Goal: Check status: Check status

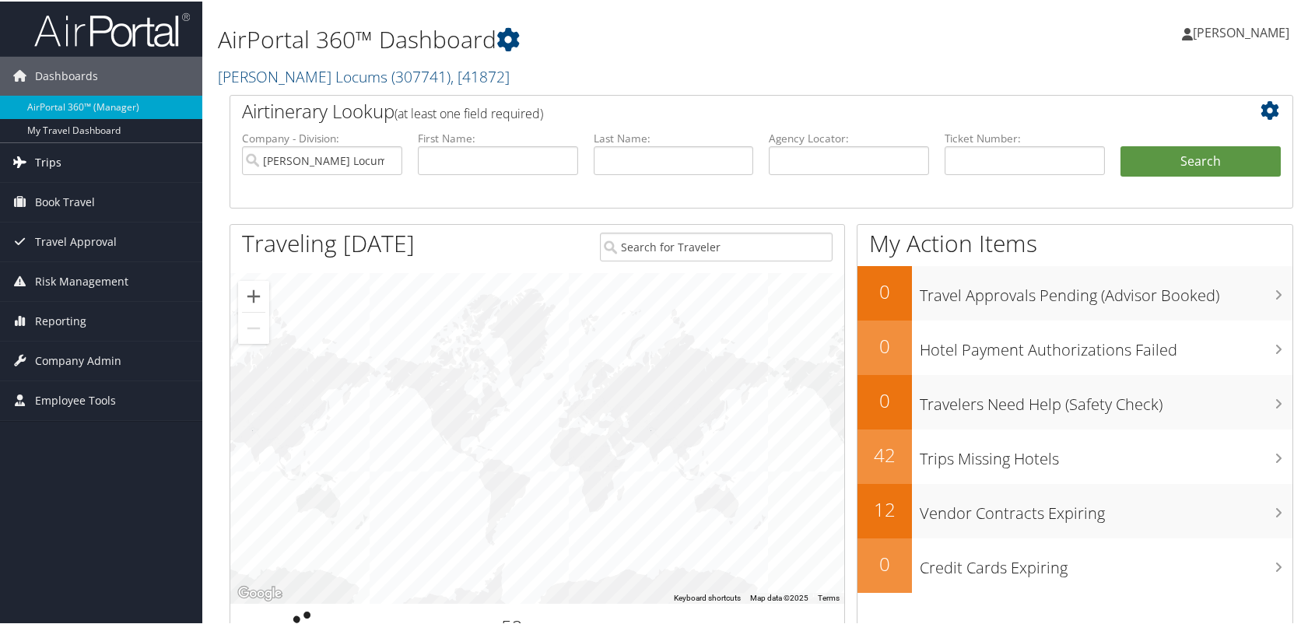
click at [49, 163] on span "Trips" at bounding box center [48, 161] width 26 height 39
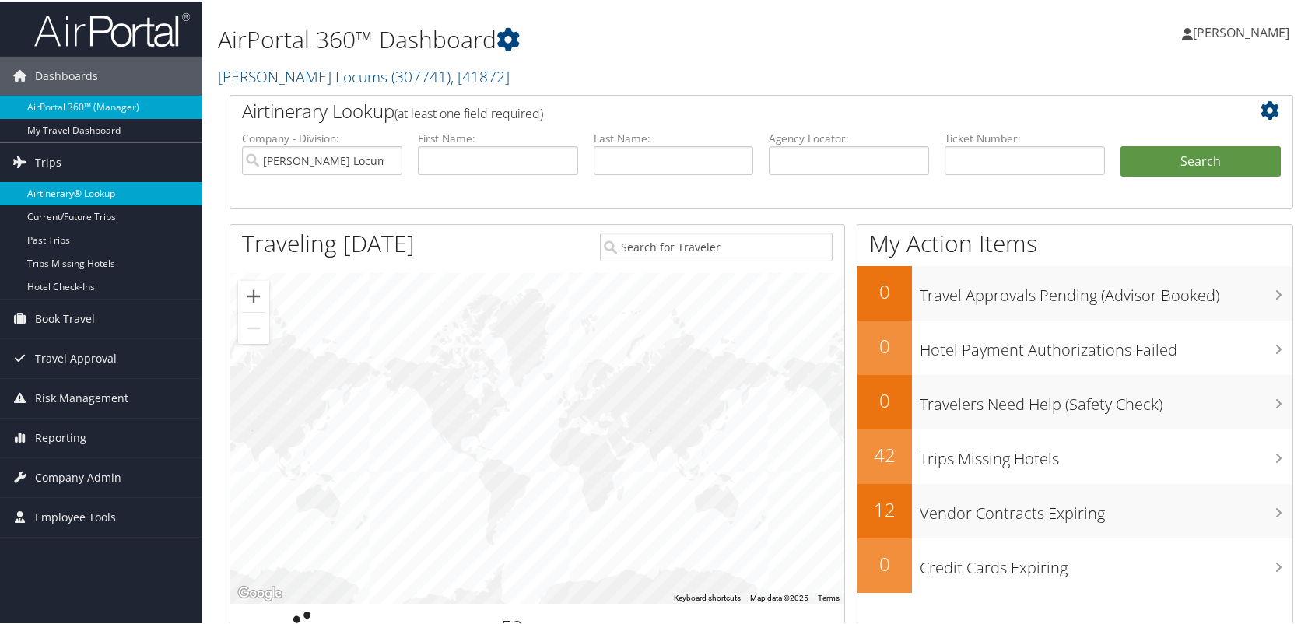
click at [92, 196] on link "Airtinerary® Lookup" at bounding box center [101, 191] width 202 height 23
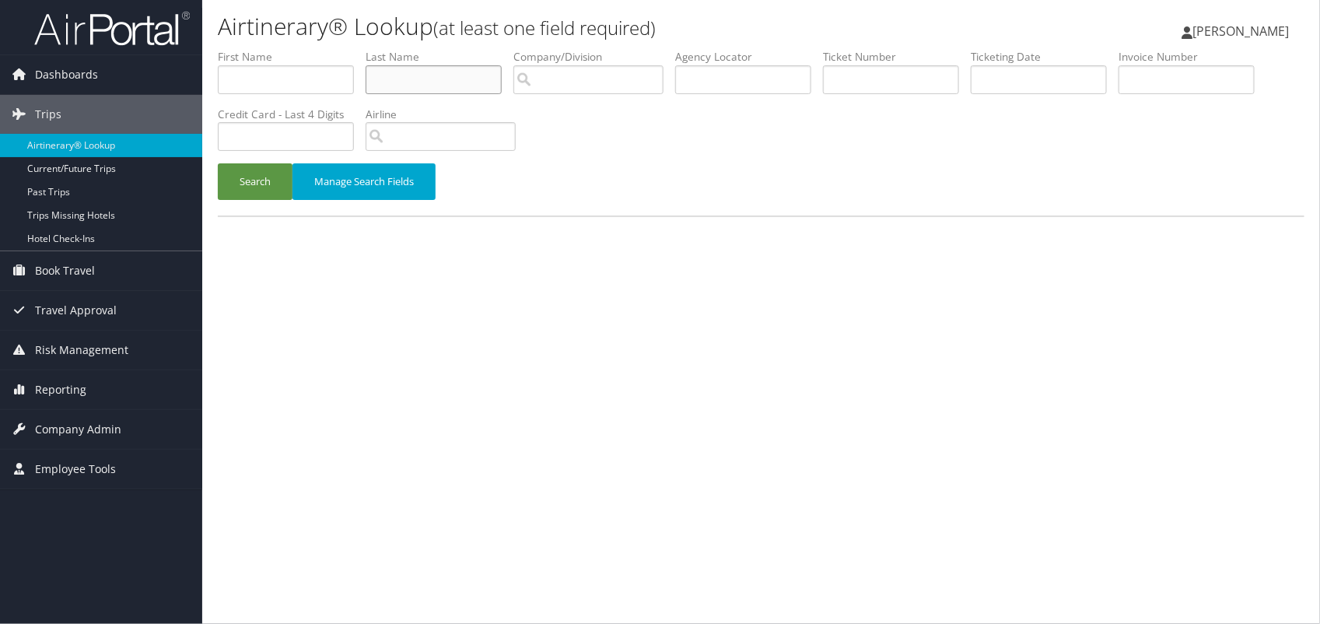
drag, startPoint x: 433, startPoint y: 83, endPoint x: 429, endPoint y: 75, distance: 9.4
click at [433, 79] on input "text" at bounding box center [434, 79] width 136 height 29
type input "REGENSTEIN"
click at [218, 163] on button "Search" at bounding box center [255, 181] width 75 height 37
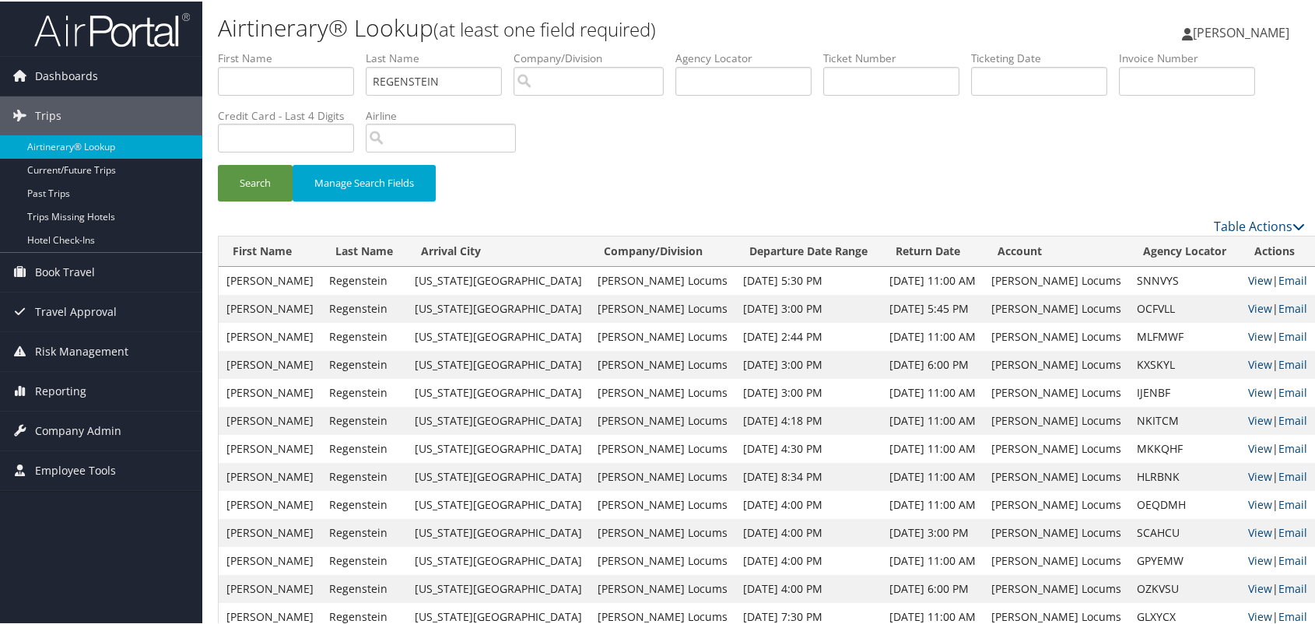
click at [1248, 274] on link "View" at bounding box center [1260, 278] width 24 height 15
drag, startPoint x: 495, startPoint y: 82, endPoint x: 106, endPoint y: 117, distance: 390.6
click at [106, 117] on div "Dashboards AirPortal 360™ (Manager) My Travel Dashboard Trips Airtinerary® Look…" at bounding box center [660, 384] width 1320 height 769
type input "CHALLA"
click at [218, 163] on button "Search" at bounding box center [255, 181] width 75 height 37
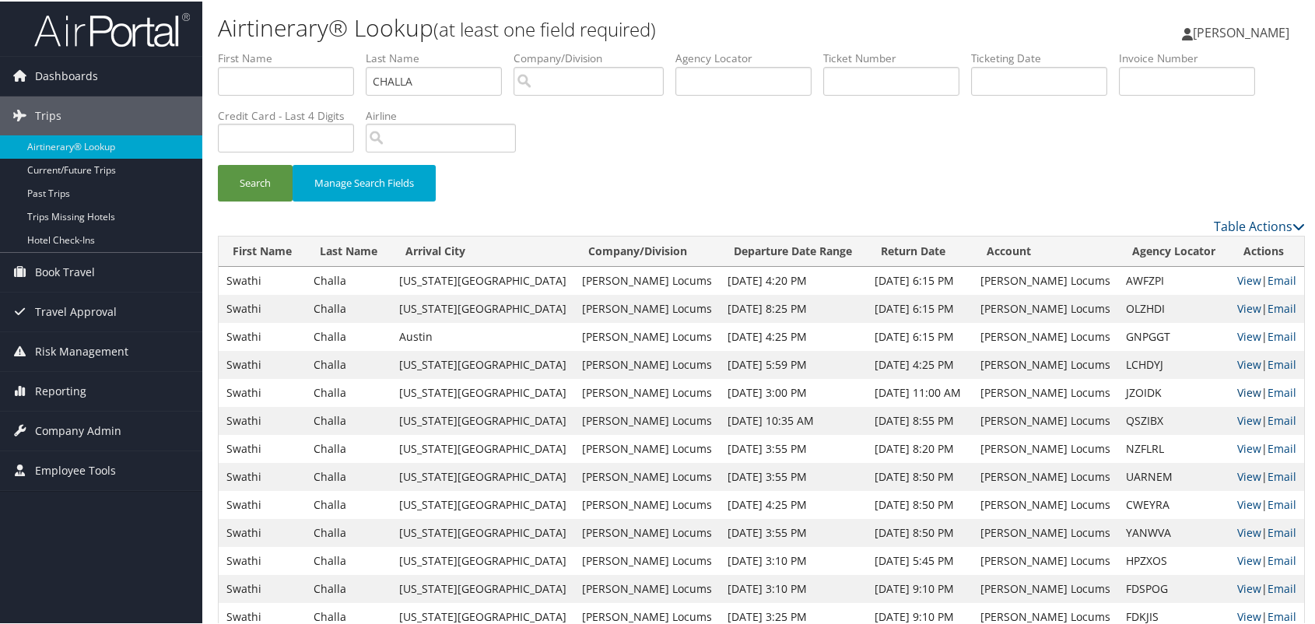
click at [1237, 391] on link "View" at bounding box center [1249, 391] width 24 height 15
click at [1237, 359] on link "View" at bounding box center [1249, 363] width 24 height 15
drag, startPoint x: 448, startPoint y: 83, endPoint x: 242, endPoint y: 110, distance: 207.9
click at [257, 49] on ul "First Name Last Name CHALLA Departure City Arrival City Company/Division Airpor…" at bounding box center [761, 49] width 1087 height 0
type input "MENA"
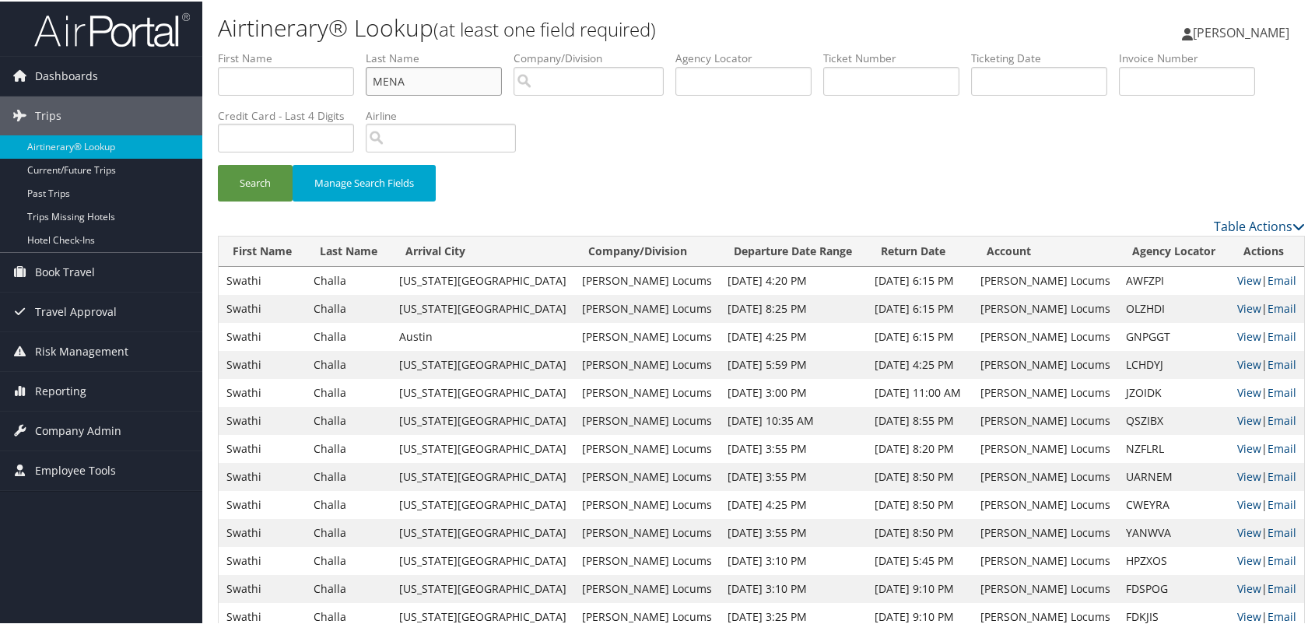
click at [218, 163] on button "Search" at bounding box center [255, 181] width 75 height 37
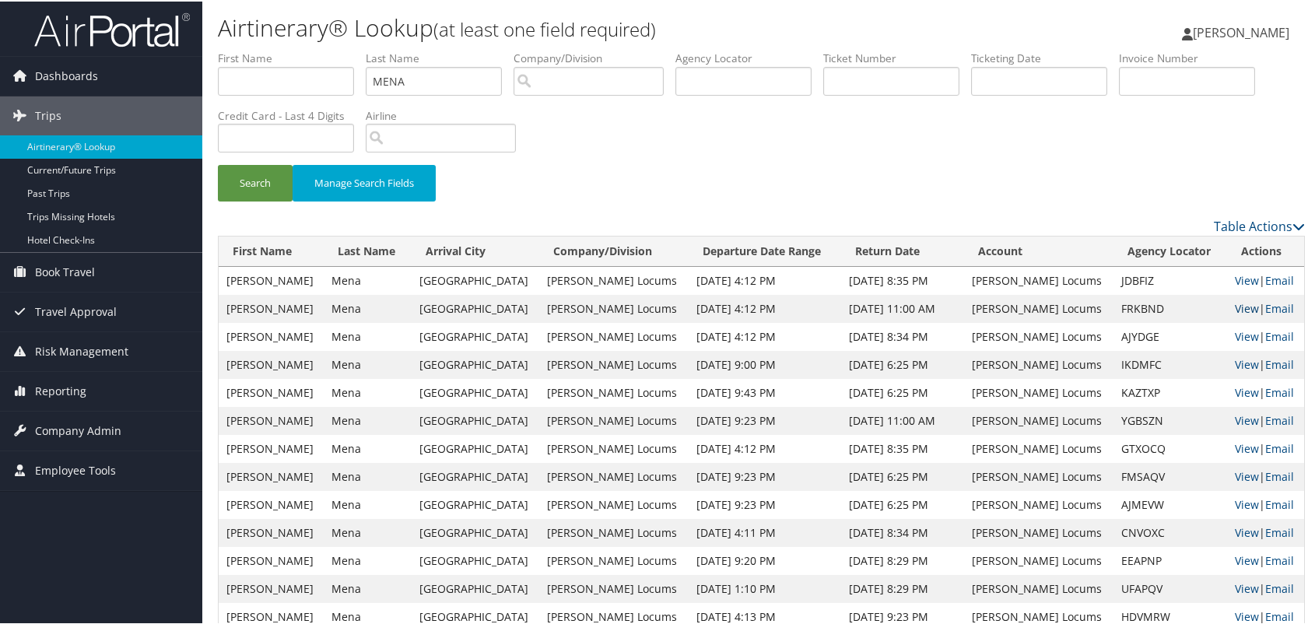
click at [1235, 305] on link "View" at bounding box center [1247, 306] width 24 height 15
drag, startPoint x: 459, startPoint y: 79, endPoint x: 329, endPoint y: 79, distance: 129.9
click at [329, 49] on ul "First Name Last Name MENA Departure City Arrival City Company/Division Airport/…" at bounding box center [761, 49] width 1087 height 0
click at [218, 163] on button "Search" at bounding box center [255, 181] width 75 height 37
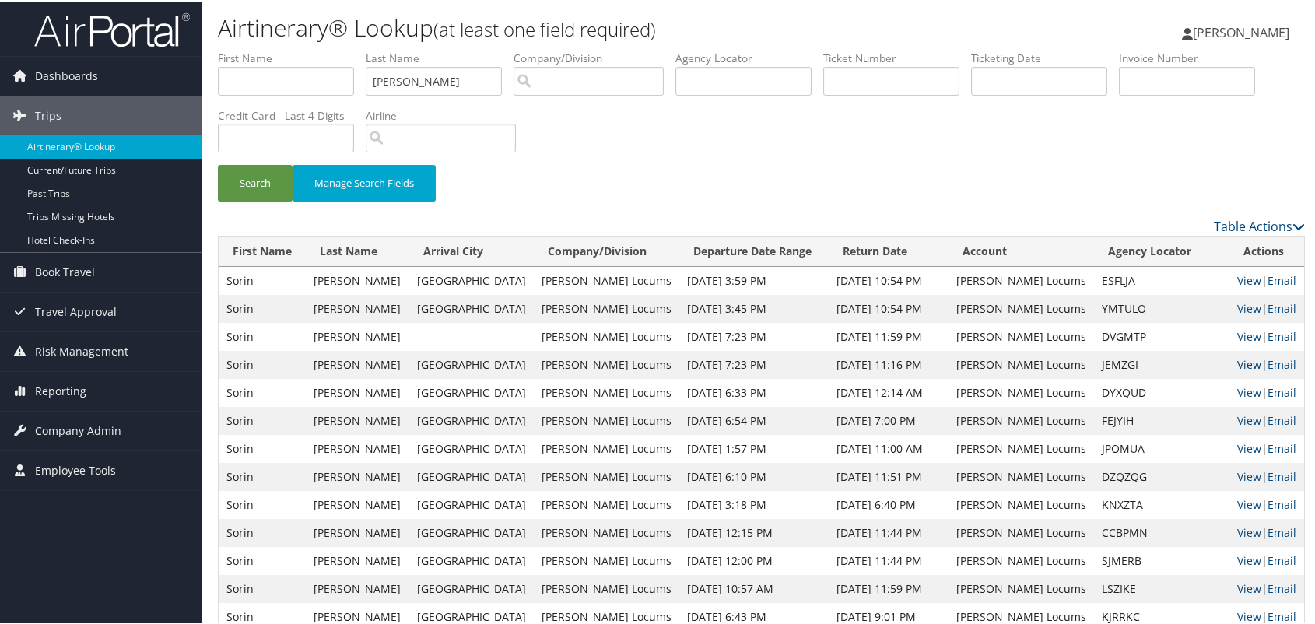
click at [1237, 359] on link "View" at bounding box center [1249, 363] width 24 height 15
drag, startPoint x: 395, startPoint y: 79, endPoint x: 280, endPoint y: 82, distance: 115.2
click at [280, 49] on ul "First Name Last Name HERSCOVICI Departure City Arrival City Company/Division Ai…" at bounding box center [761, 49] width 1087 height 0
type input "PEREZ"
click at [218, 163] on button "Search" at bounding box center [255, 181] width 75 height 37
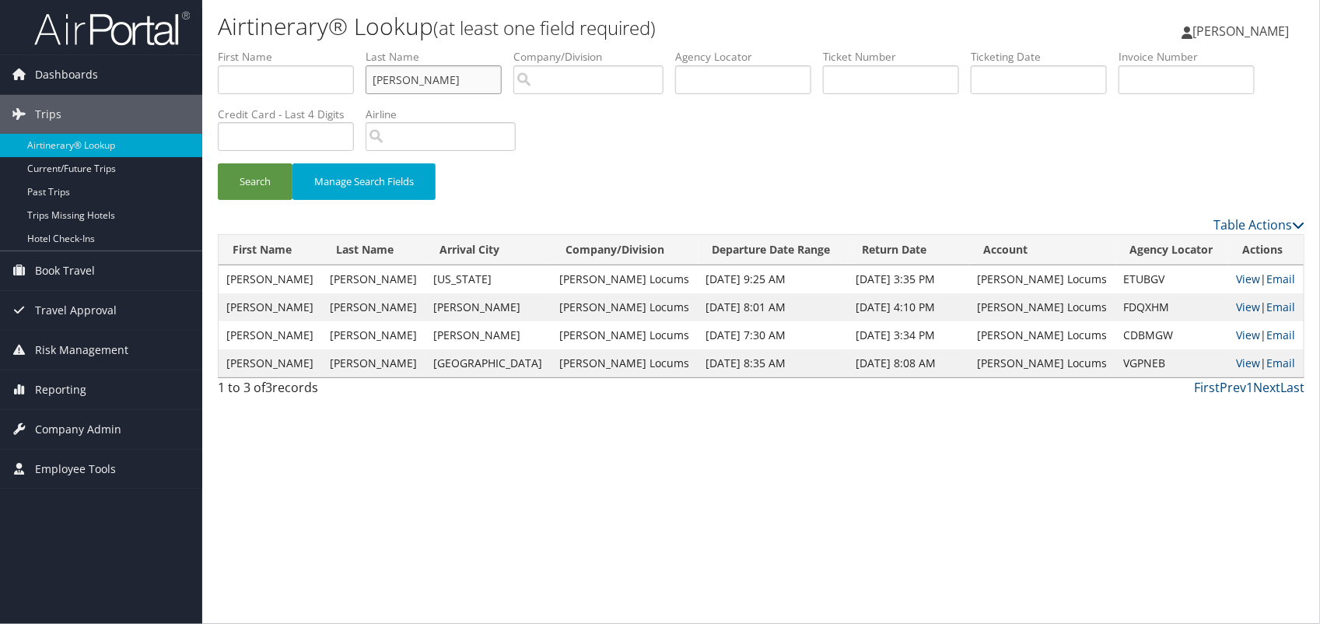
drag, startPoint x: 429, startPoint y: 80, endPoint x: 308, endPoint y: 65, distance: 122.3
click at [305, 49] on ul "First Name Last Name PEREZ Departure City Arrival City Company/Division Airport…" at bounding box center [761, 49] width 1087 height 0
type input "MERCADO"
click at [218, 163] on button "Search" at bounding box center [255, 181] width 75 height 37
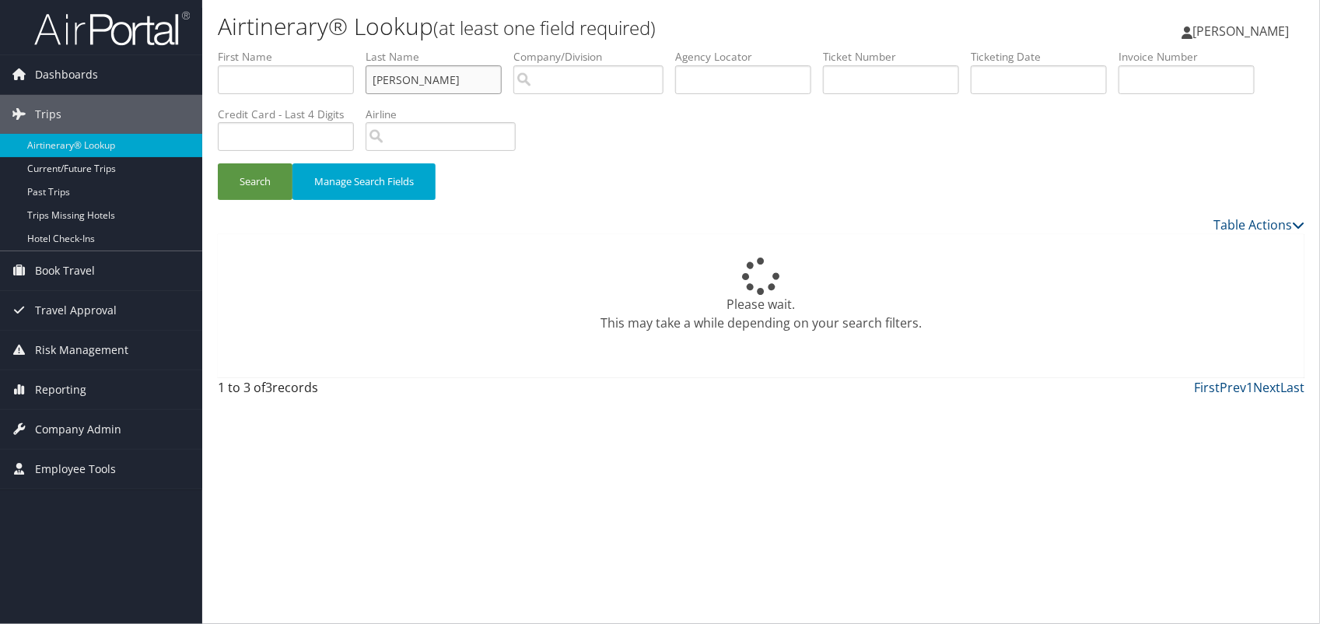
click at [377, 79] on input "MERCADO" at bounding box center [434, 79] width 136 height 29
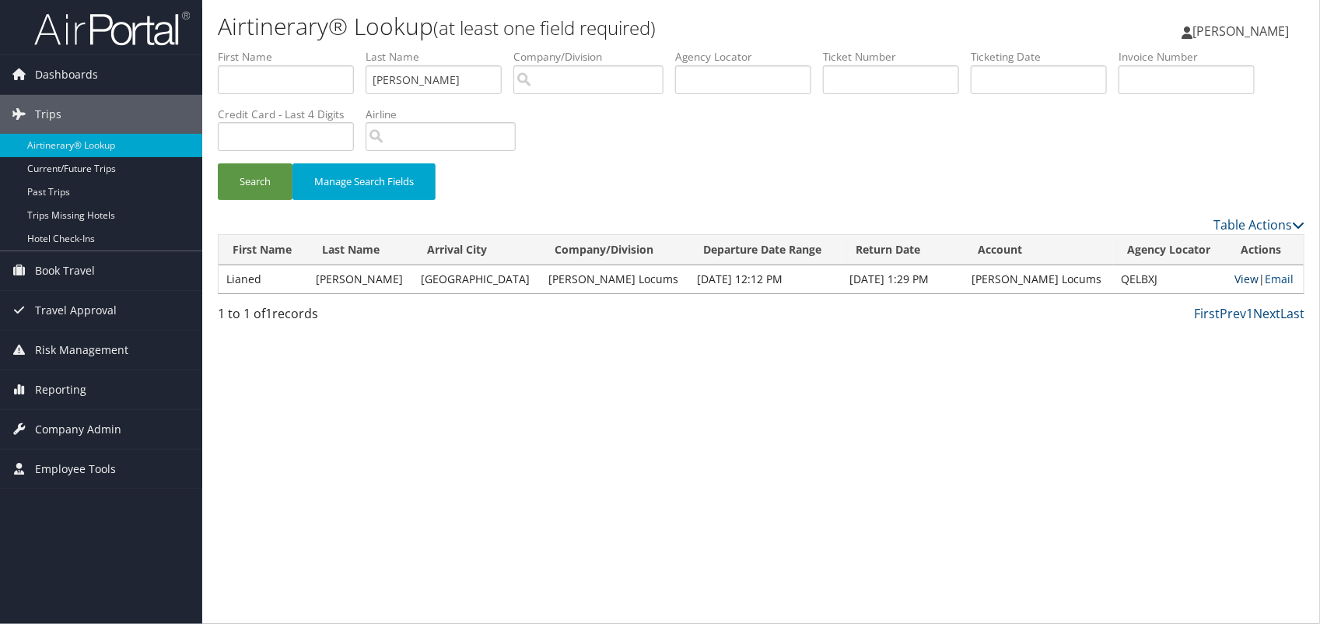
click at [1235, 275] on link "View" at bounding box center [1247, 278] width 24 height 15
drag, startPoint x: 464, startPoint y: 84, endPoint x: 44, endPoint y: 136, distance: 424.1
click at [57, 122] on div "Dashboards AirPortal 360™ (Manager) My Travel Dashboard Trips Airtinerary® Look…" at bounding box center [660, 312] width 1320 height 624
type input "RAMOSIRIZARRY"
click at [218, 163] on button "Search" at bounding box center [255, 181] width 75 height 37
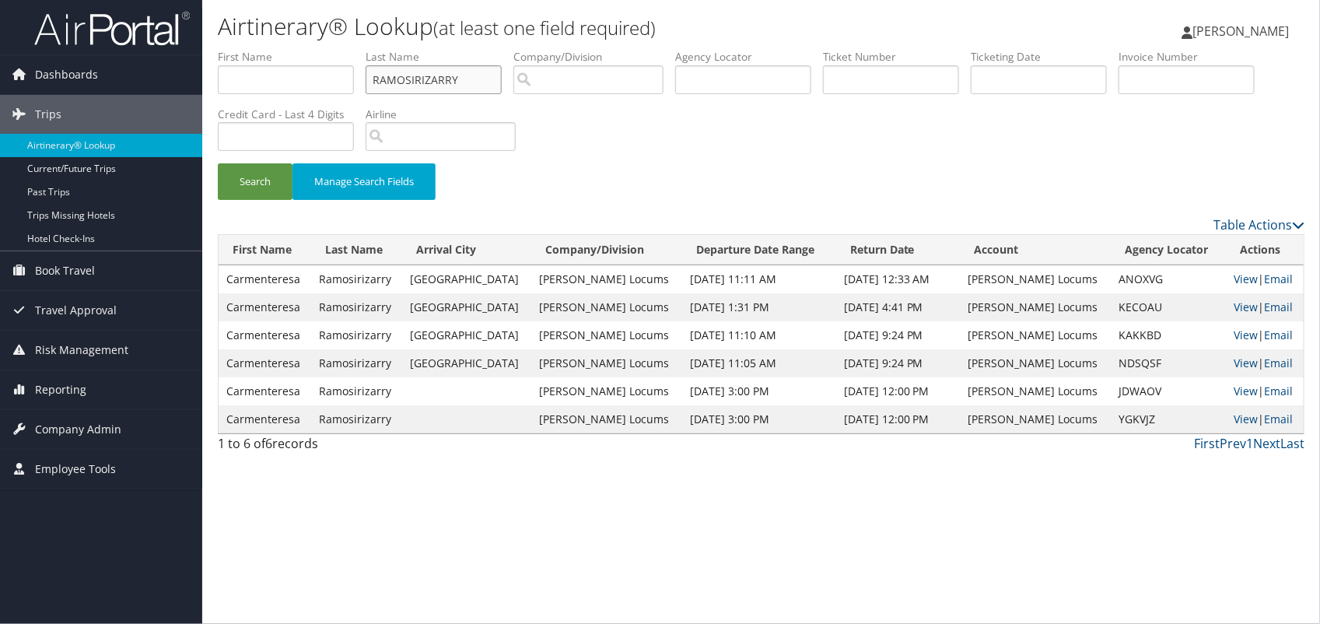
drag, startPoint x: 469, startPoint y: 82, endPoint x: 277, endPoint y: 93, distance: 192.5
click at [277, 49] on ul "First Name Last Name RAMOSIRIZARRY Departure City Arrival City Company/Division…" at bounding box center [761, 49] width 1087 height 0
type input "IRIZARRY"
click at [218, 163] on button "Search" at bounding box center [255, 181] width 75 height 37
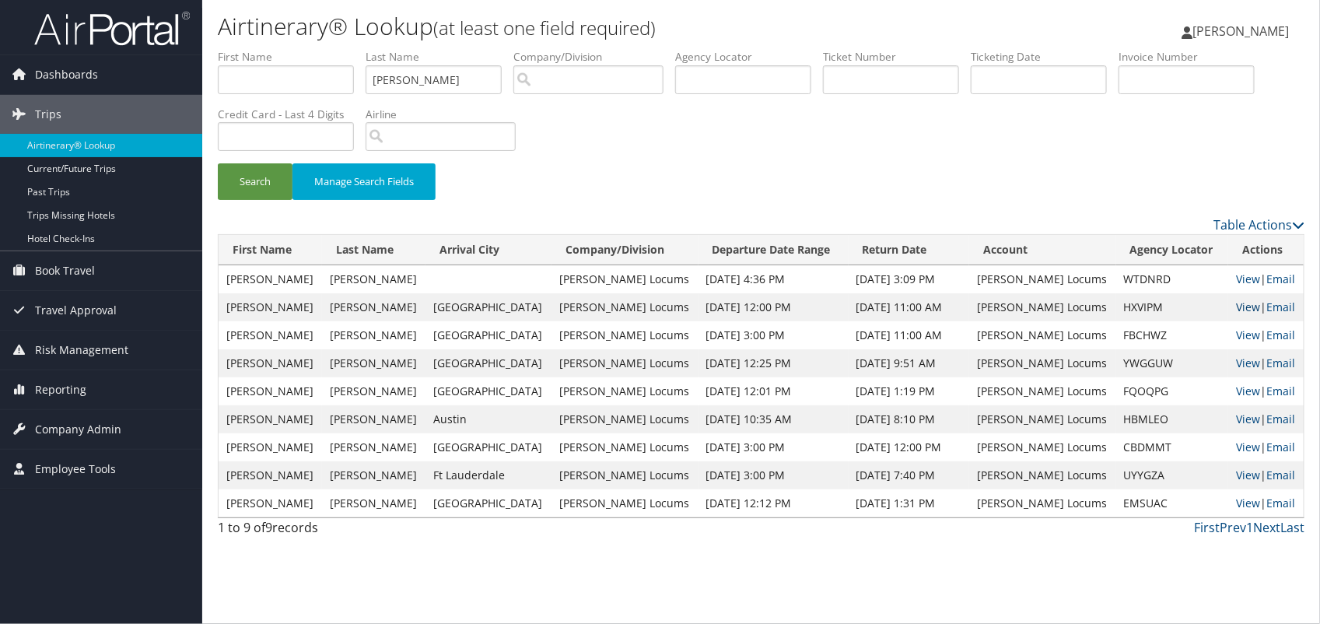
click at [1236, 309] on link "View" at bounding box center [1248, 306] width 24 height 15
drag, startPoint x: 468, startPoint y: 78, endPoint x: 175, endPoint y: 95, distance: 293.0
click at [177, 96] on div "Dashboards AirPortal 360™ (Manager) My Travel Dashboard Trips Airtinerary® Look…" at bounding box center [660, 312] width 1320 height 624
type input "CARTER"
click at [218, 163] on button "Search" at bounding box center [255, 181] width 75 height 37
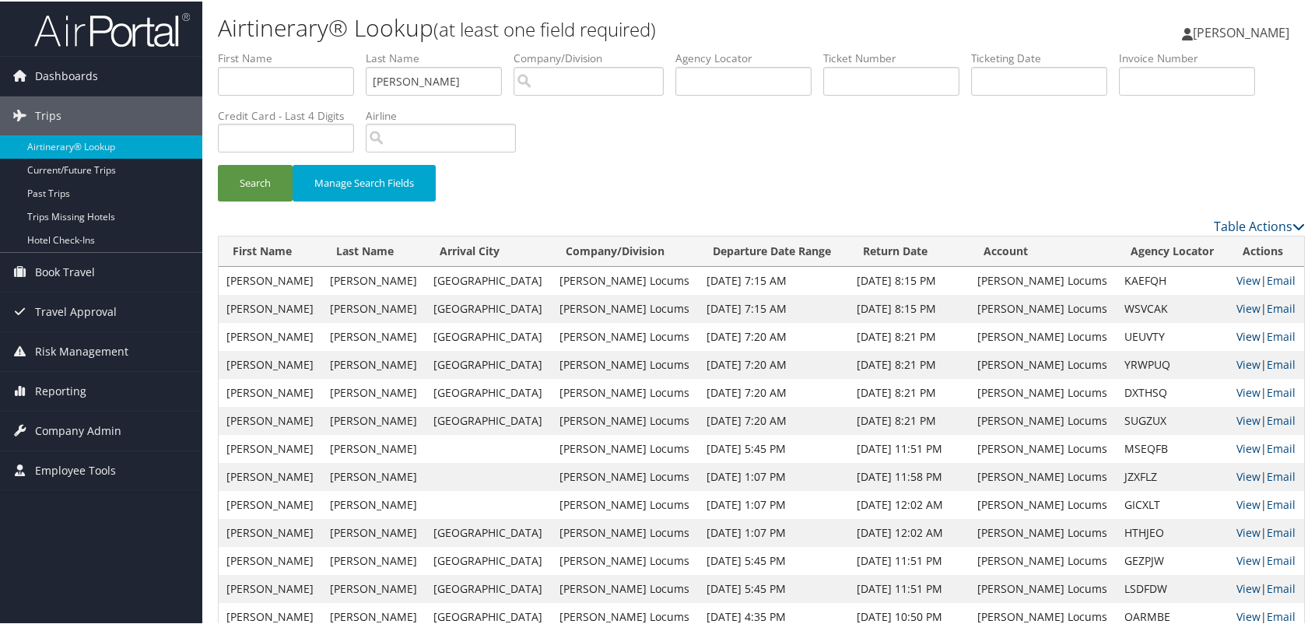
click at [1236, 333] on link "View" at bounding box center [1248, 335] width 24 height 15
drag, startPoint x: 464, startPoint y: 84, endPoint x: 216, endPoint y: 100, distance: 248.6
click at [218, 100] on form "First Name Last Name CARTER Departure City Arrival City Company/Division Airpor…" at bounding box center [761, 132] width 1087 height 166
type input "DONOHUE"
click at [218, 163] on button "Search" at bounding box center [255, 181] width 75 height 37
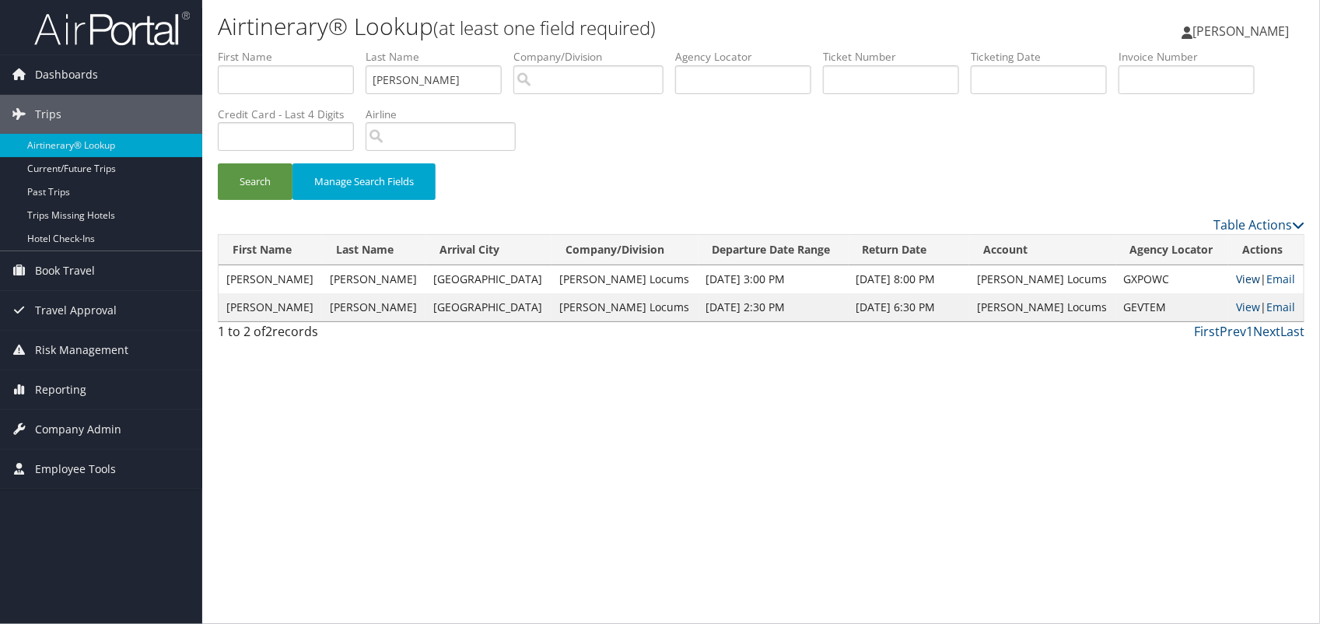
click at [1236, 278] on link "View" at bounding box center [1248, 278] width 24 height 15
drag, startPoint x: 457, startPoint y: 82, endPoint x: 274, endPoint y: 101, distance: 184.6
click at [274, 49] on ul "First Name Last Name DONOHUE Departure City Arrival City Company/Division Airpo…" at bounding box center [761, 49] width 1087 height 0
type input "ENGEL"
click at [218, 163] on button "Search" at bounding box center [255, 181] width 75 height 37
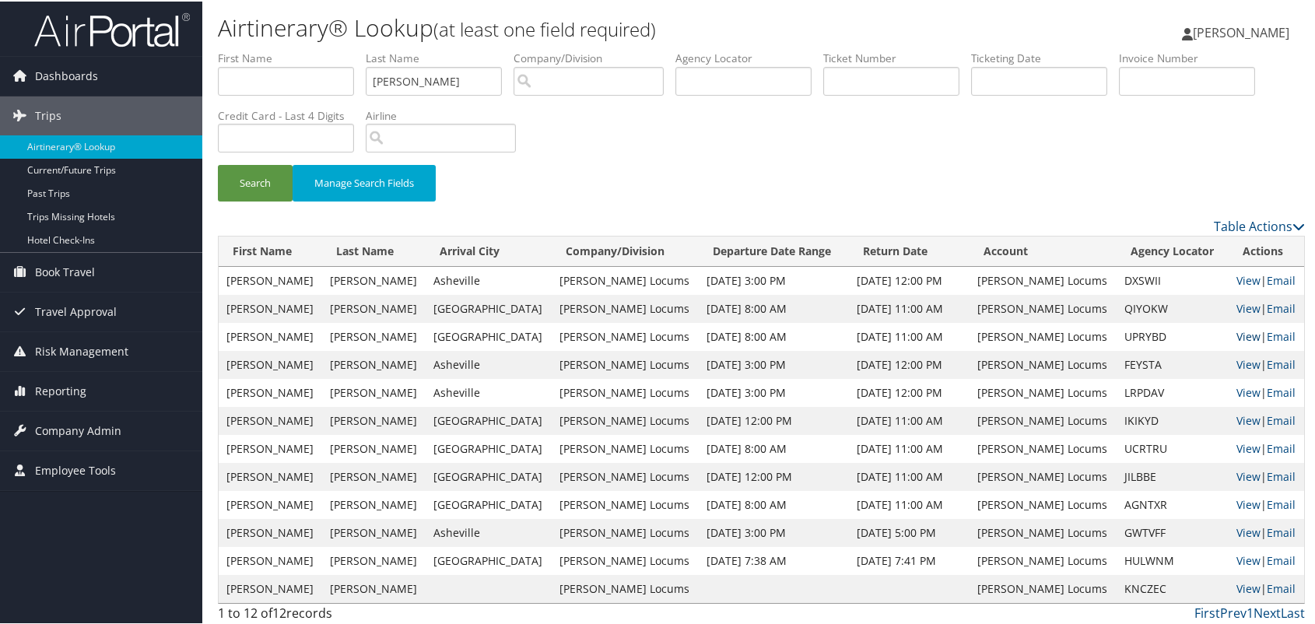
click at [1236, 332] on link "View" at bounding box center [1248, 335] width 24 height 15
drag, startPoint x: 457, startPoint y: 80, endPoint x: 367, endPoint y: 100, distance: 92.3
click at [367, 49] on ul "First Name Last Name ENGEL Departure City Arrival City Company/Division Airport…" at bounding box center [761, 49] width 1087 height 0
click at [218, 163] on button "Search" at bounding box center [255, 181] width 75 height 37
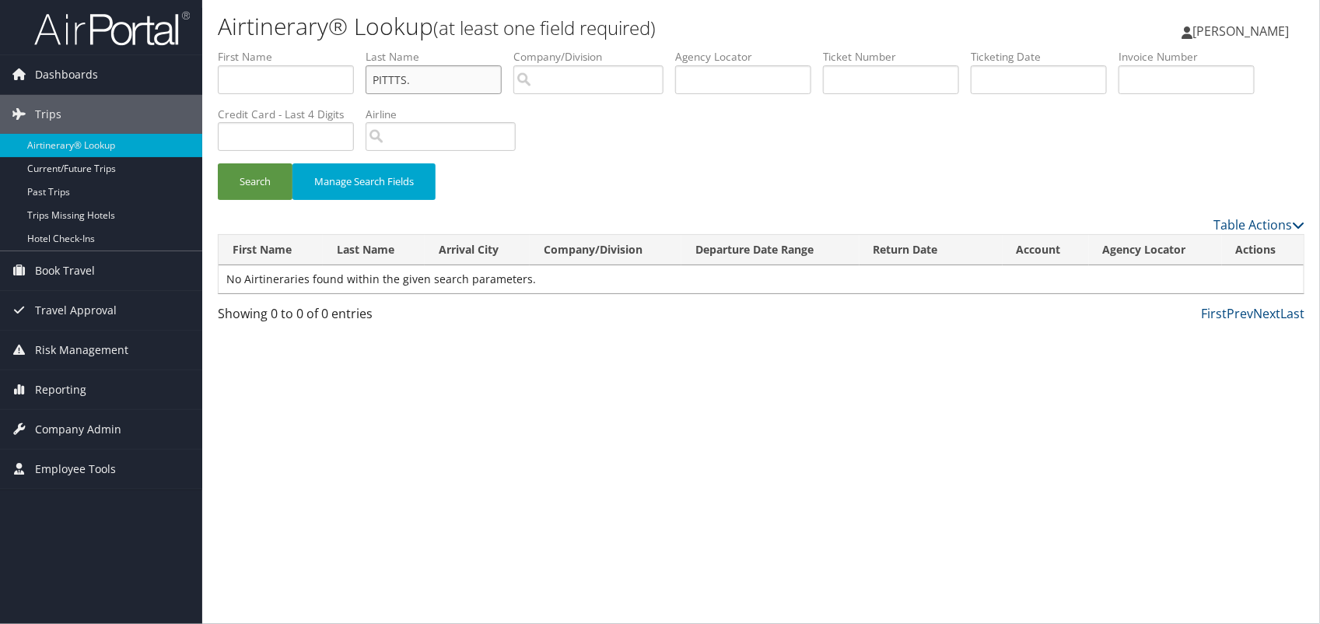
click at [413, 78] on input "PITTTS." at bounding box center [434, 79] width 136 height 29
type input "PITTS"
click at [218, 163] on button "Search" at bounding box center [255, 181] width 75 height 37
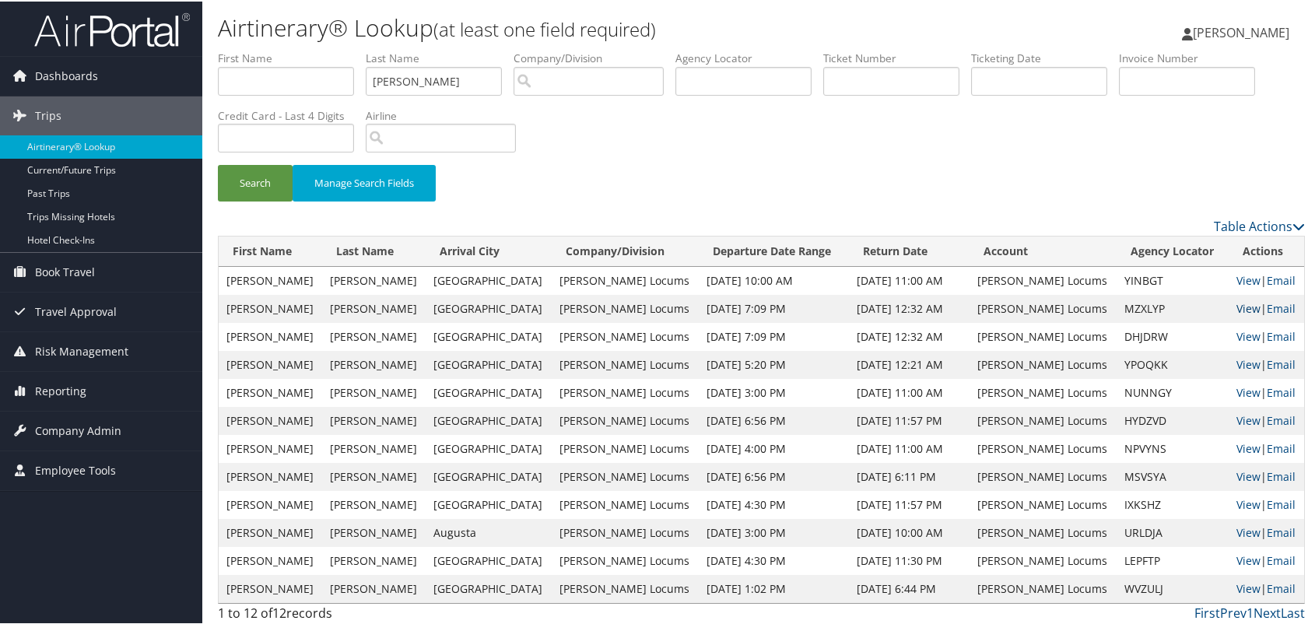
click at [1236, 305] on link "View" at bounding box center [1248, 306] width 24 height 15
drag, startPoint x: 433, startPoint y: 74, endPoint x: 436, endPoint y: 88, distance: 14.3
click at [434, 79] on input "PITTS" at bounding box center [434, 79] width 136 height 29
drag, startPoint x: 441, startPoint y: 83, endPoint x: 173, endPoint y: 87, distance: 267.6
click at [173, 91] on div "Dashboards AirPortal 360™ (Manager) My Travel Dashboard Trips Airtinerary® Look…" at bounding box center [660, 314] width 1320 height 629
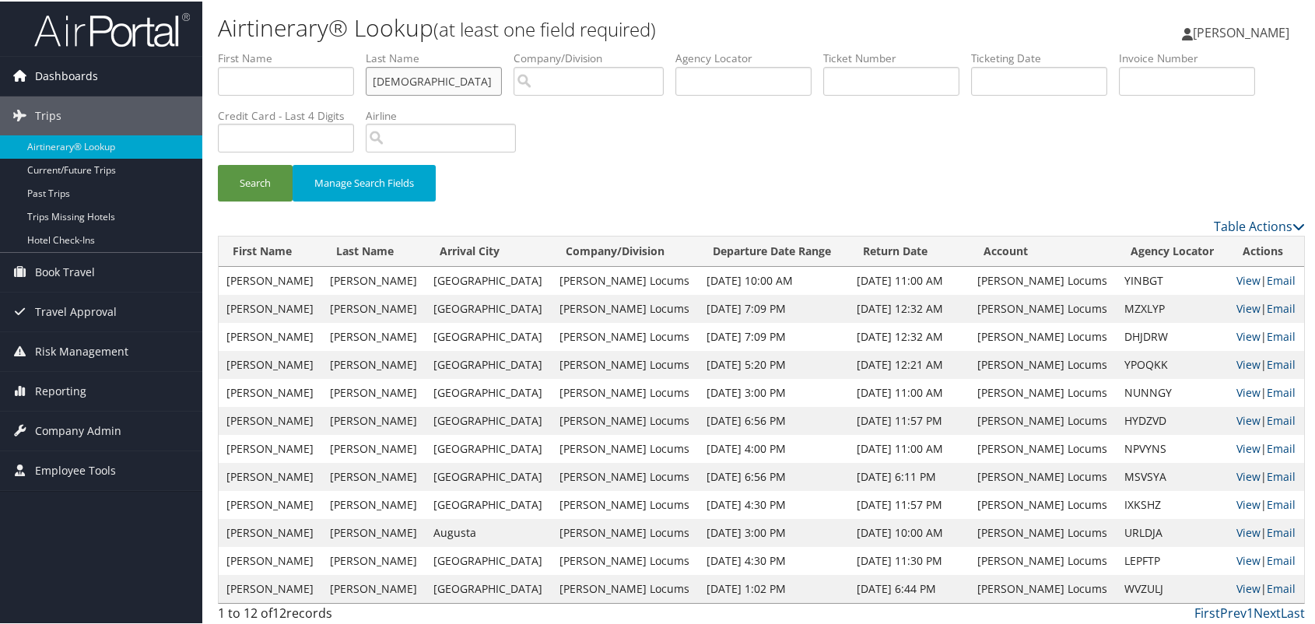
type input "ZAHID"
click at [218, 163] on button "Search" at bounding box center [255, 181] width 75 height 37
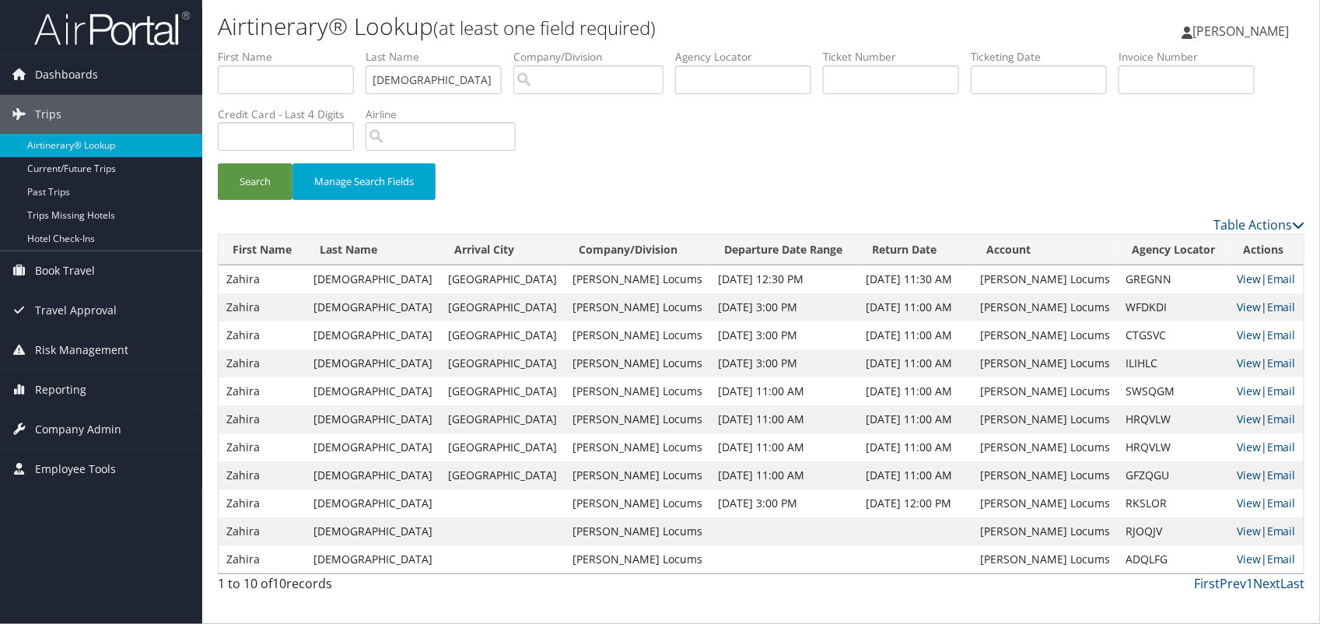
click at [1237, 276] on link "View" at bounding box center [1249, 278] width 24 height 15
drag, startPoint x: 440, startPoint y: 75, endPoint x: 289, endPoint y: 71, distance: 150.2
click at [289, 49] on ul "First Name Last Name ZAHID Departure City Arrival City Company/Division Airport…" at bounding box center [761, 49] width 1087 height 0
click at [218, 163] on button "Search" at bounding box center [255, 181] width 75 height 37
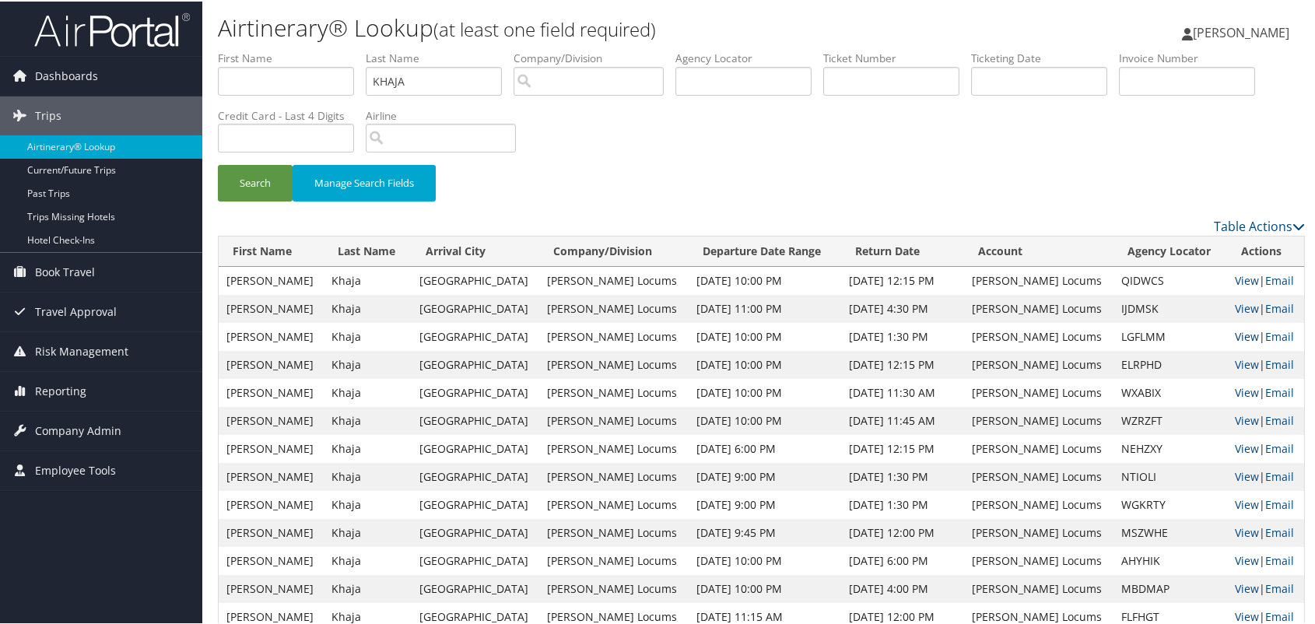
click at [1235, 335] on link "View" at bounding box center [1247, 335] width 24 height 15
drag, startPoint x: 441, startPoint y: 82, endPoint x: 479, endPoint y: 95, distance: 40.1
click at [398, 83] on input "KHAJA" at bounding box center [434, 79] width 136 height 29
click at [1235, 336] on link "View" at bounding box center [1247, 335] width 24 height 15
click at [218, 163] on button "Search" at bounding box center [255, 181] width 75 height 37
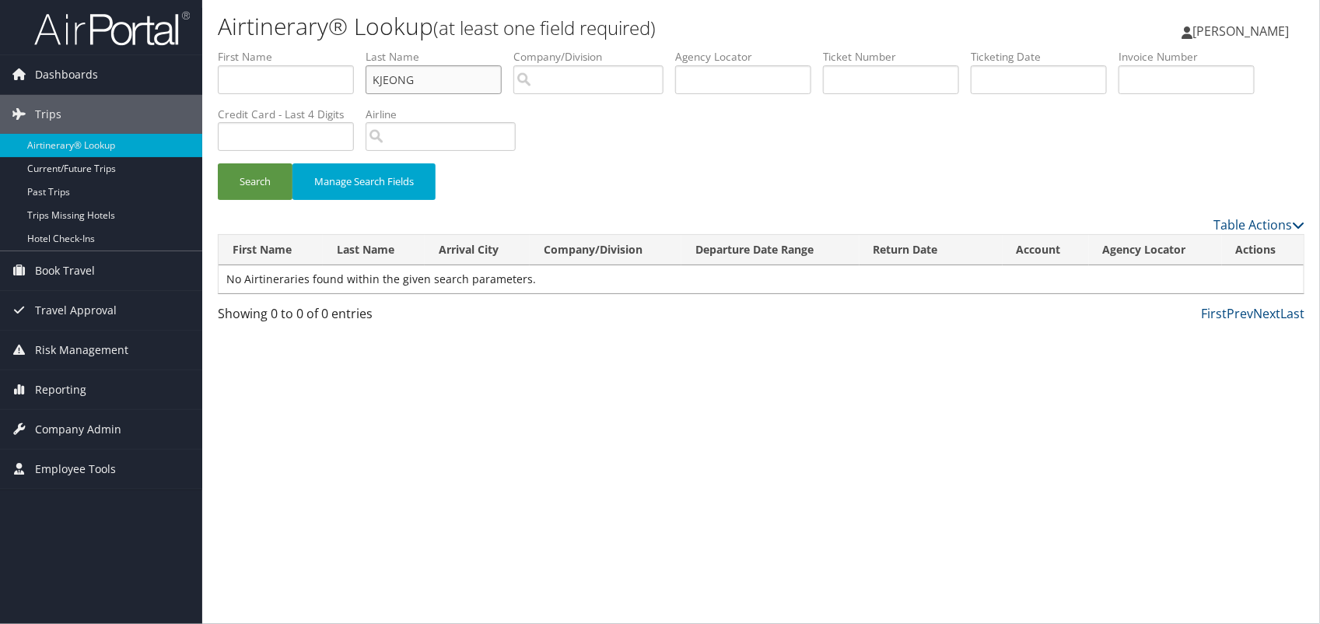
drag, startPoint x: 379, startPoint y: 76, endPoint x: 387, endPoint y: 148, distance: 72.0
click at [379, 78] on input "KJEONG" at bounding box center [434, 79] width 136 height 29
type input "JEONG"
click at [218, 163] on button "Search" at bounding box center [255, 181] width 75 height 37
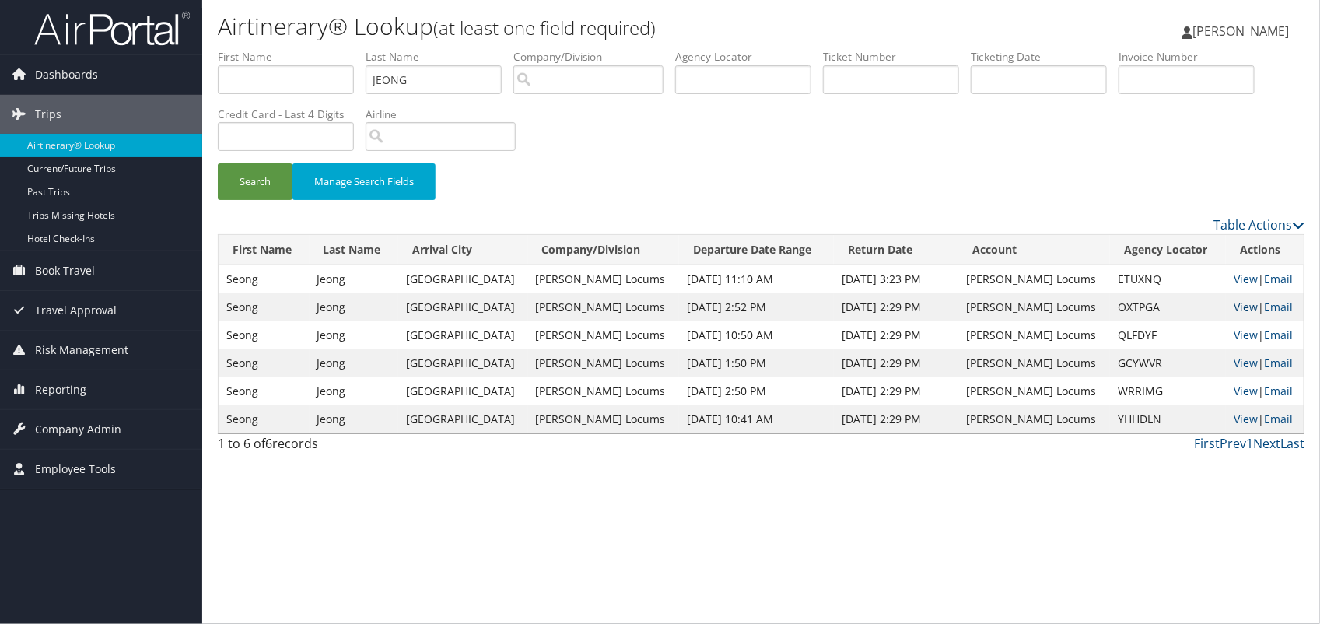
click at [1235, 307] on link "View" at bounding box center [1246, 306] width 24 height 15
drag, startPoint x: 418, startPoint y: 87, endPoint x: 273, endPoint y: 90, distance: 144.7
click at [276, 49] on ul "First Name Last Name JEONG Departure City Arrival City Company/Division Airport…" at bounding box center [761, 49] width 1087 height 0
type input "WALDROP"
click at [218, 163] on button "Search" at bounding box center [255, 181] width 75 height 37
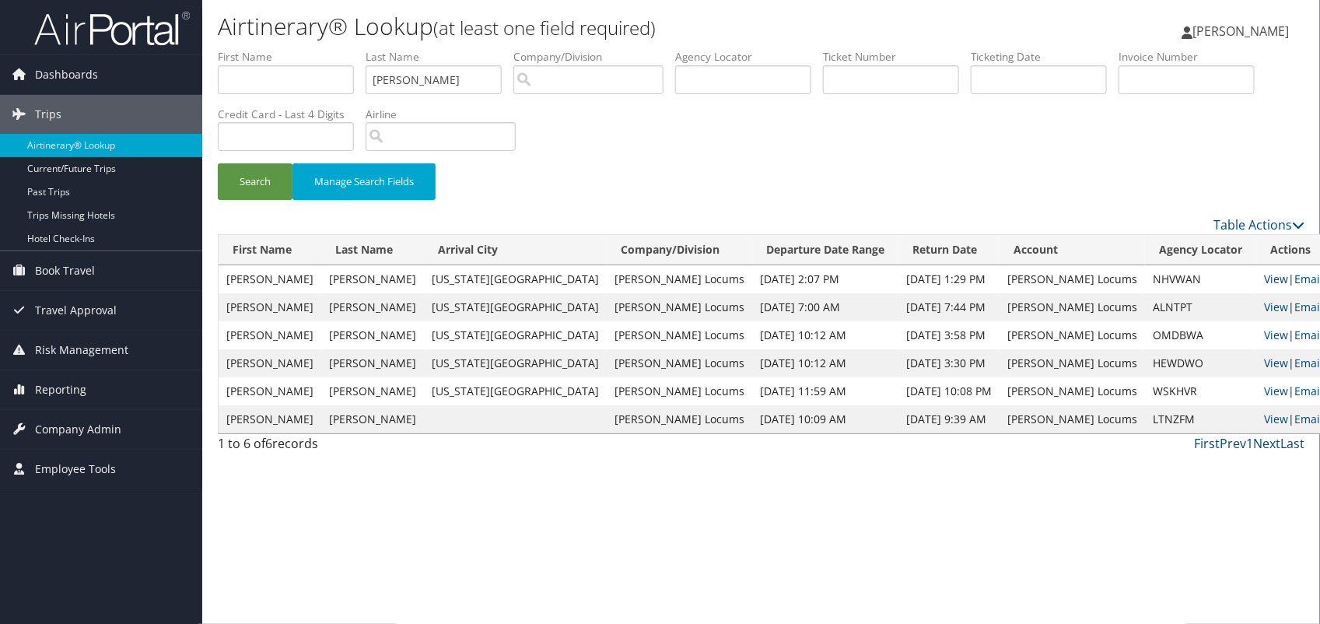
click at [1264, 278] on link "View" at bounding box center [1276, 278] width 24 height 15
drag, startPoint x: 305, startPoint y: 79, endPoint x: 278, endPoint y: 72, distance: 27.9
click at [278, 49] on ul "First Name Last Name WALDROP Departure City Arrival City Company/Division Airpo…" at bounding box center [761, 49] width 1087 height 0
type input "MADISETTY"
click at [218, 163] on button "Search" at bounding box center [255, 181] width 75 height 37
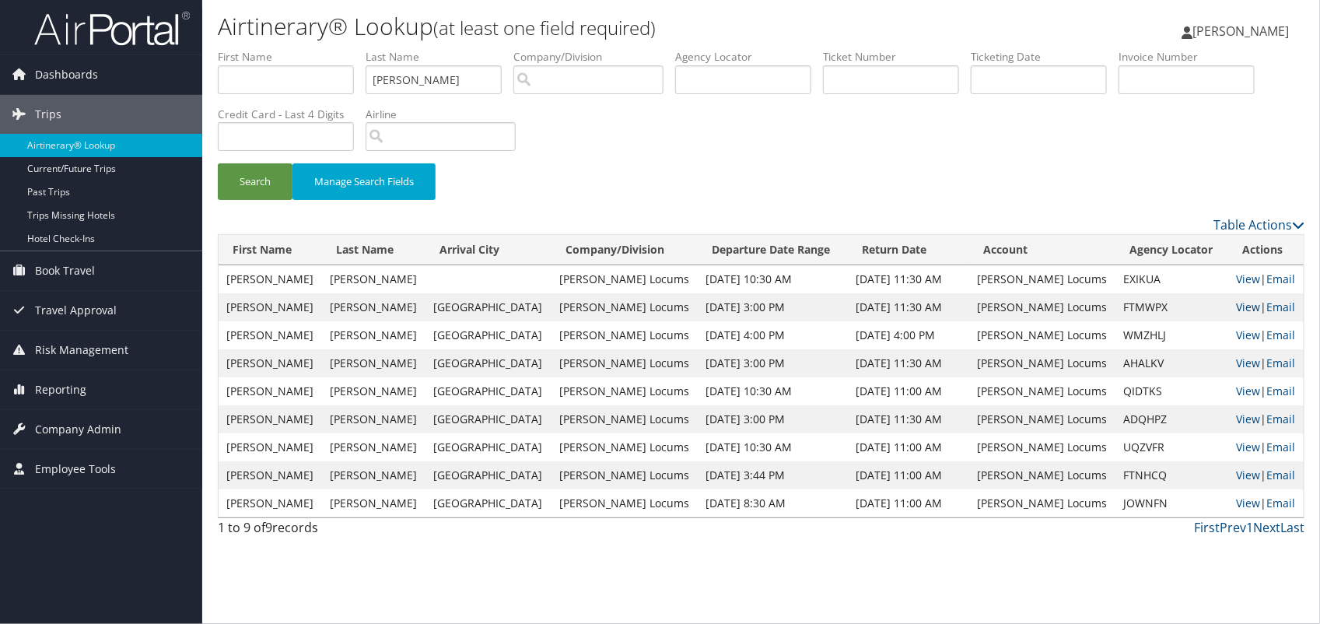
click at [1236, 300] on link "View" at bounding box center [1248, 306] width 24 height 15
drag, startPoint x: 492, startPoint y: 80, endPoint x: 31, endPoint y: 110, distance: 461.5
click at [37, 114] on div "Dashboards AirPortal 360™ (Manager) My Travel Dashboard Trips Airtinerary® Look…" at bounding box center [660, 312] width 1320 height 624
type input "AHMAD"
click at [218, 163] on button "Search" at bounding box center [255, 181] width 75 height 37
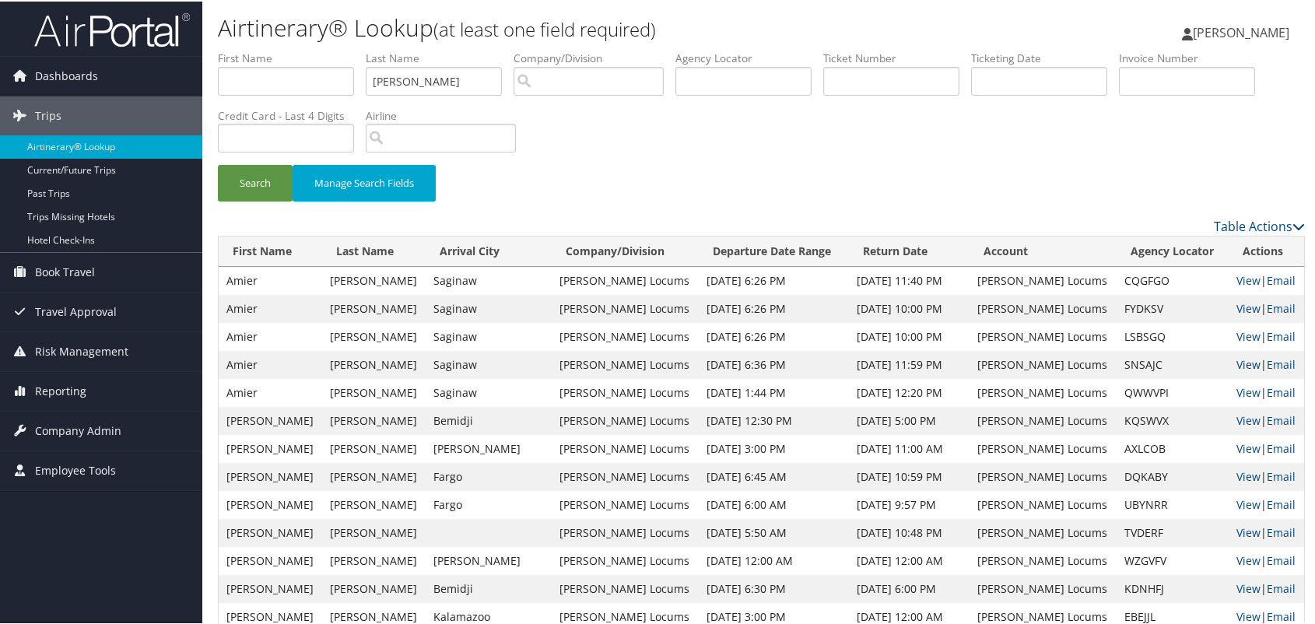
click at [1236, 359] on link "View" at bounding box center [1248, 363] width 24 height 15
drag, startPoint x: 440, startPoint y: 75, endPoint x: 350, endPoint y: 72, distance: 90.3
click at [352, 49] on ul "First Name Last Name AHMAD Departure City Arrival City Company/Division Airport…" at bounding box center [761, 49] width 1087 height 0
type input "koh"
click at [218, 163] on button "Search" at bounding box center [255, 181] width 75 height 37
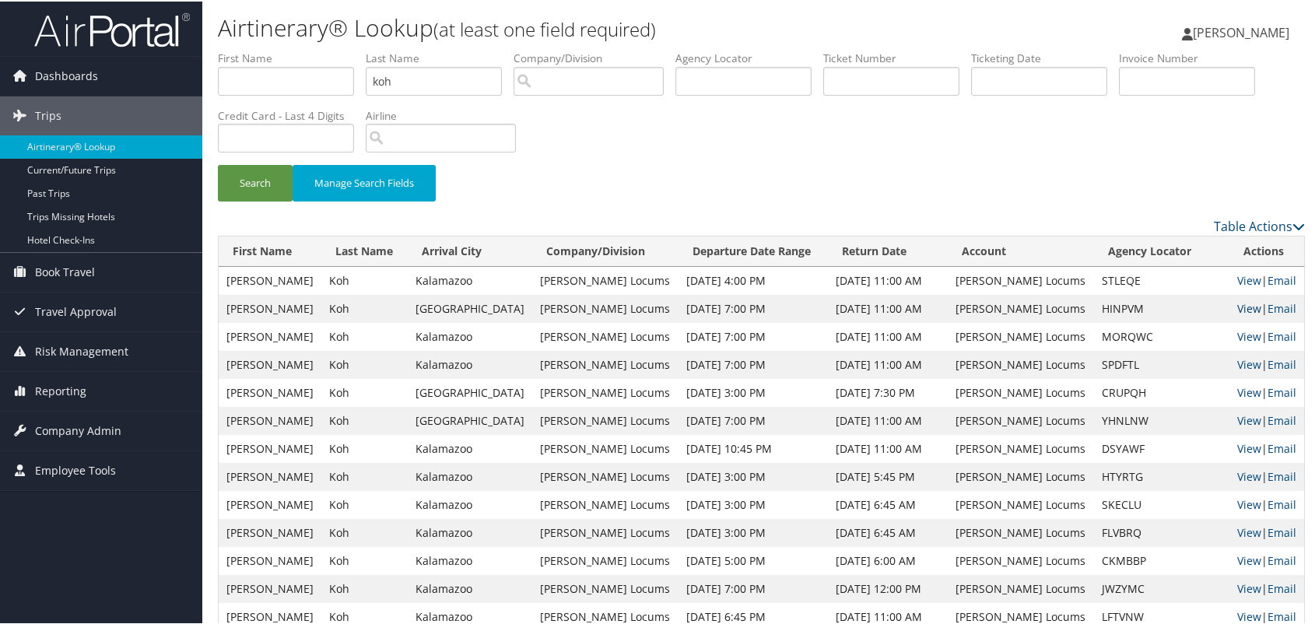
click at [1237, 301] on link "View" at bounding box center [1249, 306] width 24 height 15
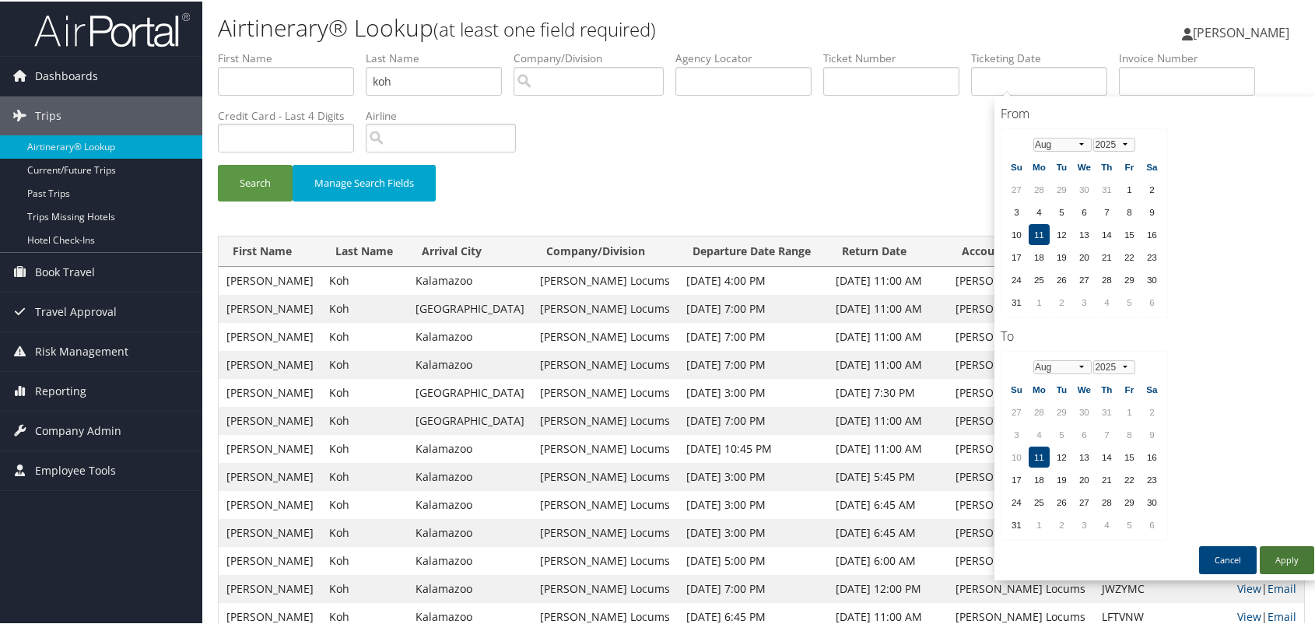
click at [1305, 269] on div "From 08/11/2025 To 08/11/2025 From Jan Feb Mar Apr May Jun Jul Aug Sep Oct Nov …" at bounding box center [1157, 337] width 326 height 485
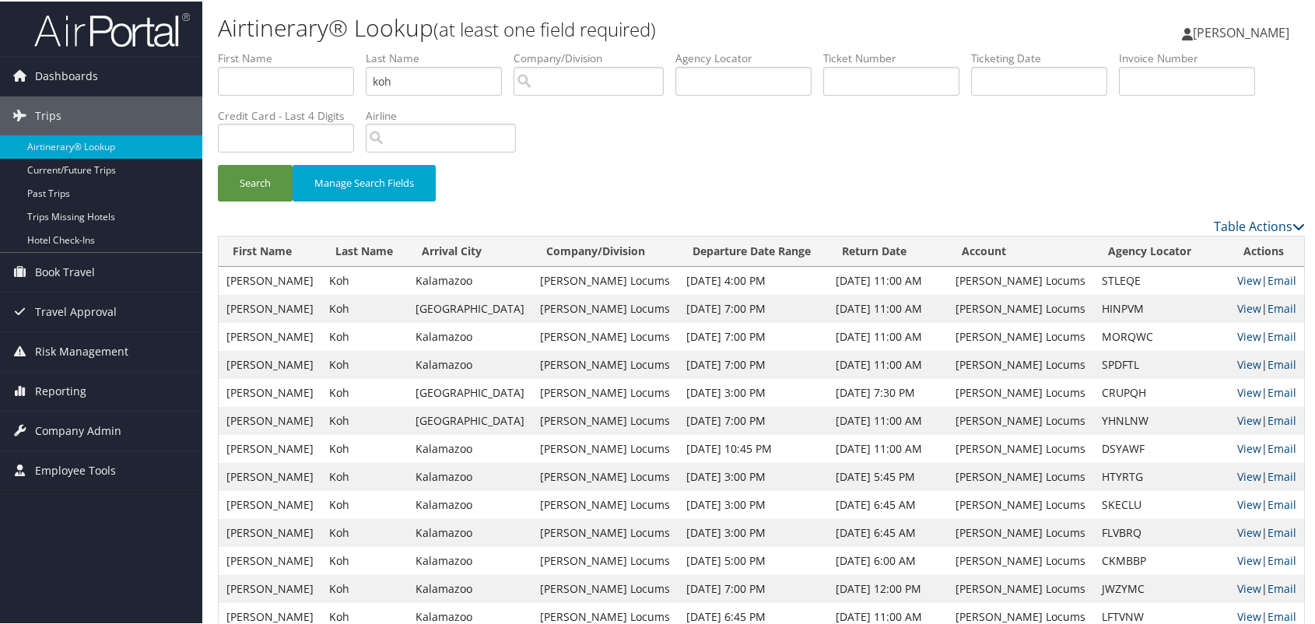
drag, startPoint x: 844, startPoint y: 278, endPoint x: 941, endPoint y: 355, distance: 124.0
drag, startPoint x: 941, startPoint y: 355, endPoint x: 679, endPoint y: 56, distance: 397.4
click at [642, 161] on div "Search Manage Search Fields" at bounding box center [761, 132] width 1110 height 166
click at [1237, 309] on link "View" at bounding box center [1249, 306] width 24 height 15
drag, startPoint x: 432, startPoint y: 91, endPoint x: 341, endPoint y: 93, distance: 91.0
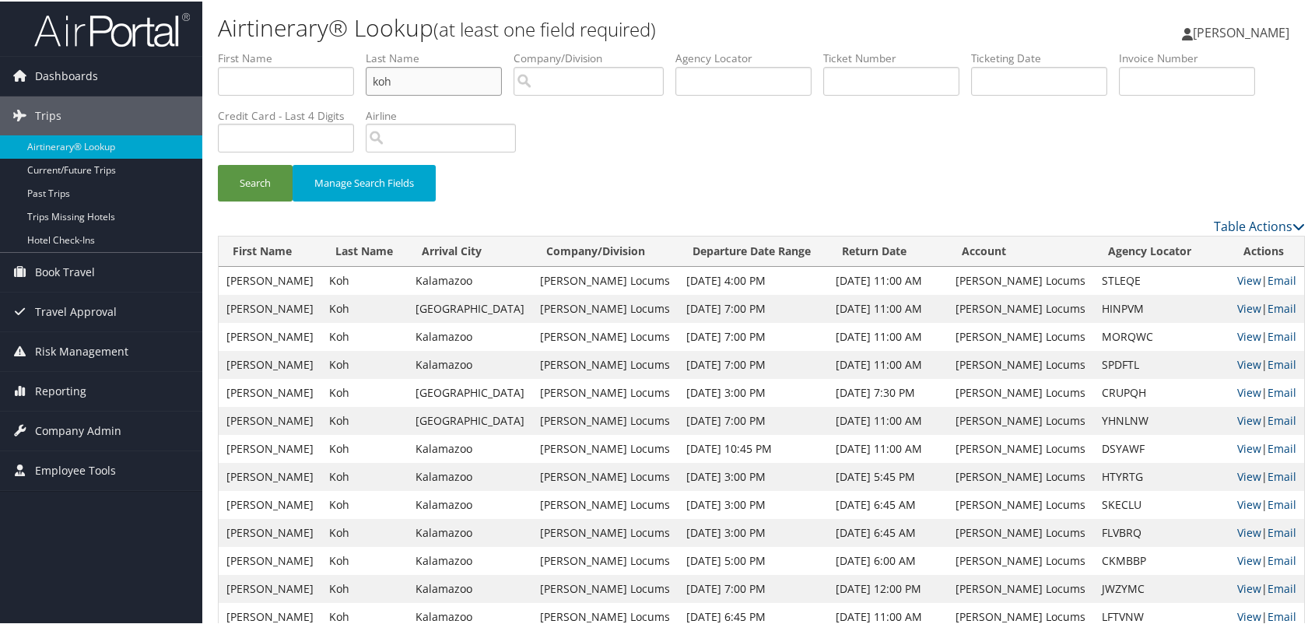
click at [341, 49] on ul "First Name Last Name koh Departure City Arrival City Company/Division Airport/C…" at bounding box center [761, 49] width 1087 height 0
type input "HOOL"
click at [218, 163] on button "Search" at bounding box center [255, 181] width 75 height 37
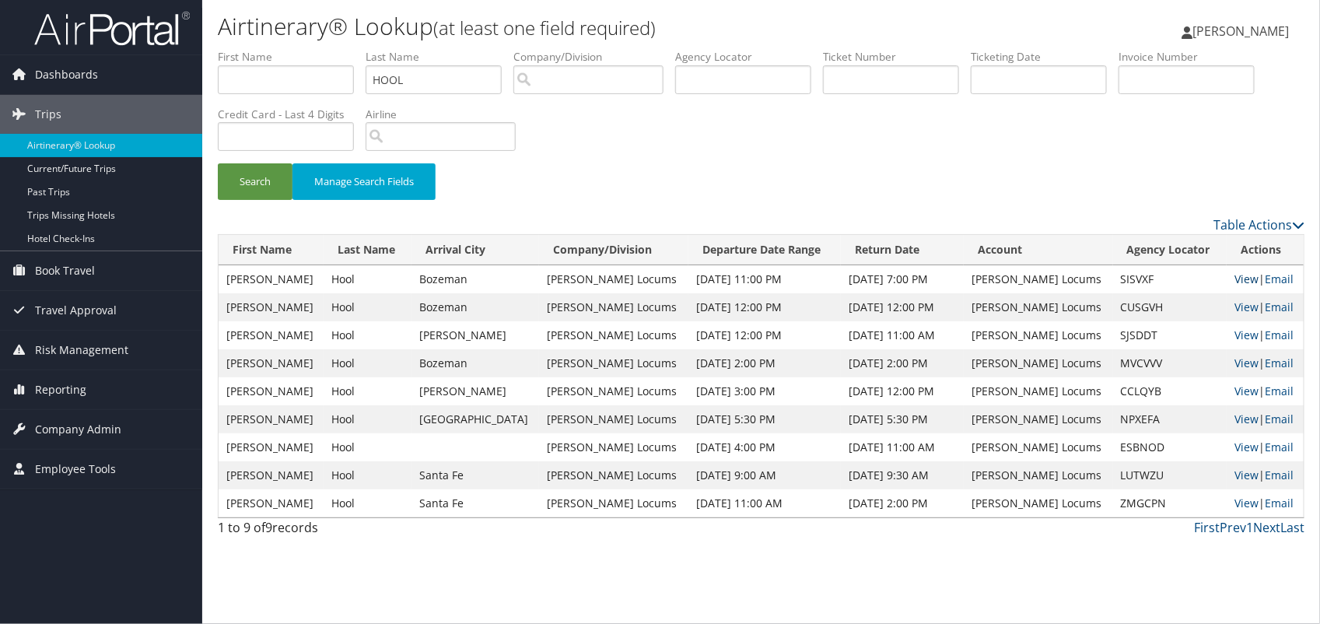
click at [1235, 278] on link "View" at bounding box center [1247, 278] width 24 height 15
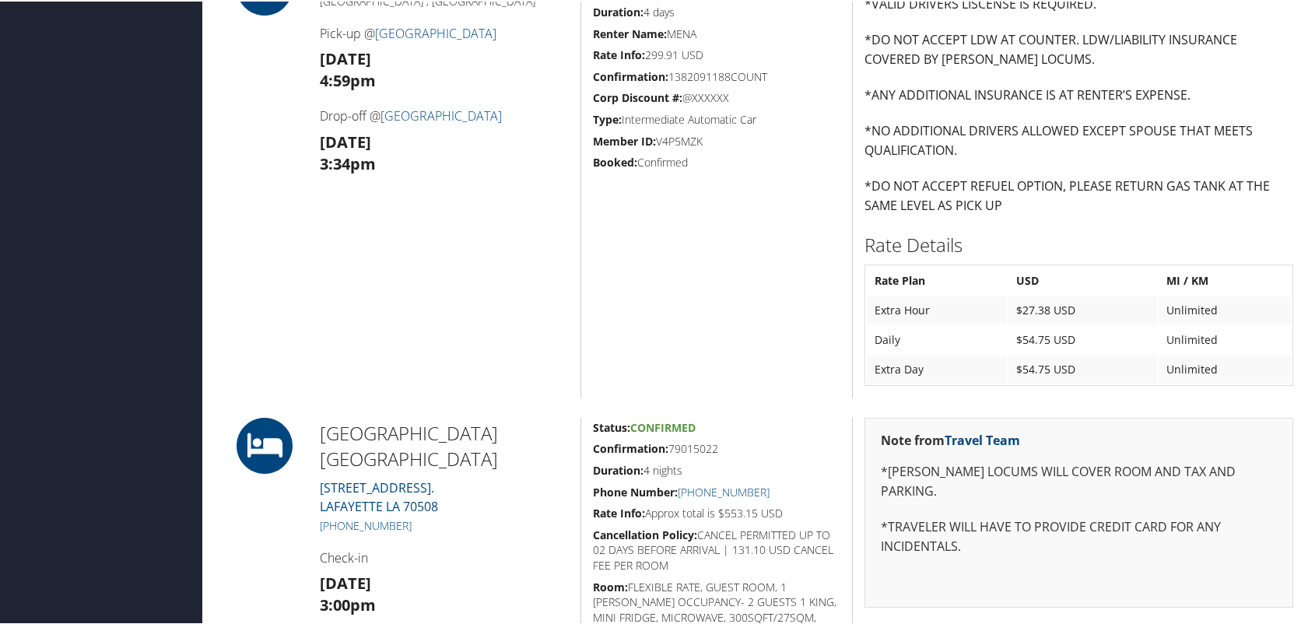
scroll to position [1631, 0]
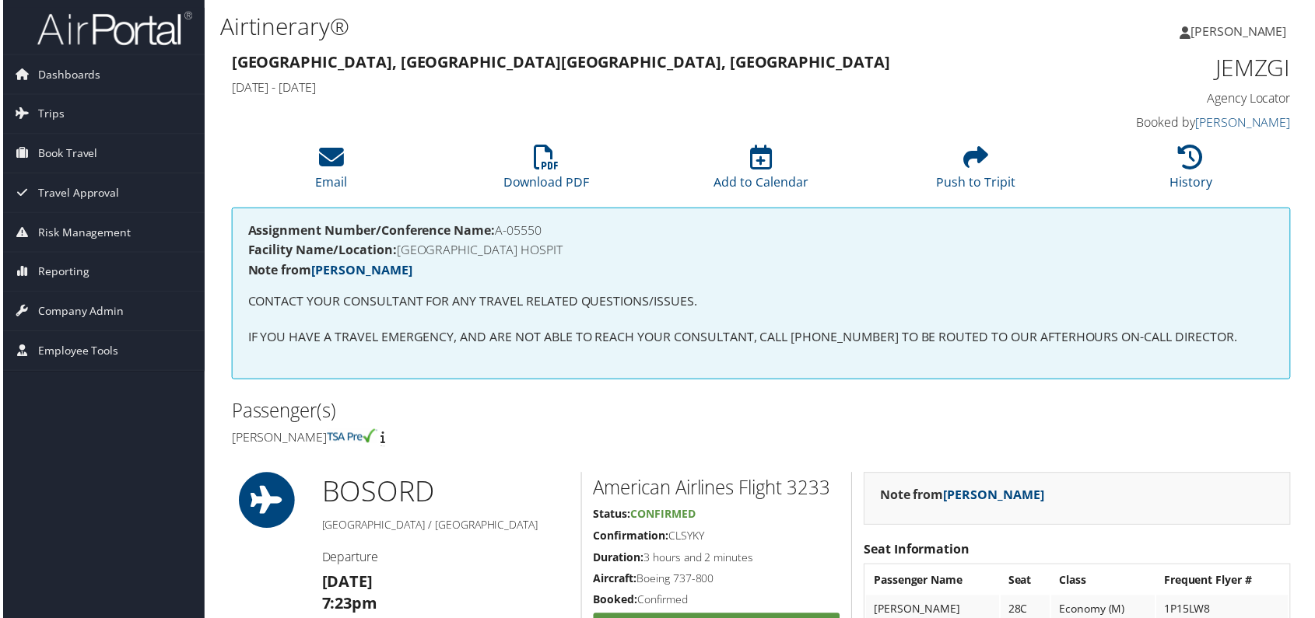
drag, startPoint x: 538, startPoint y: 226, endPoint x: 499, endPoint y: 231, distance: 39.3
click at [499, 231] on h4 "Assignment Number/Conference Name: A-05550" at bounding box center [761, 231] width 1031 height 12
copy h4 "A-05550"
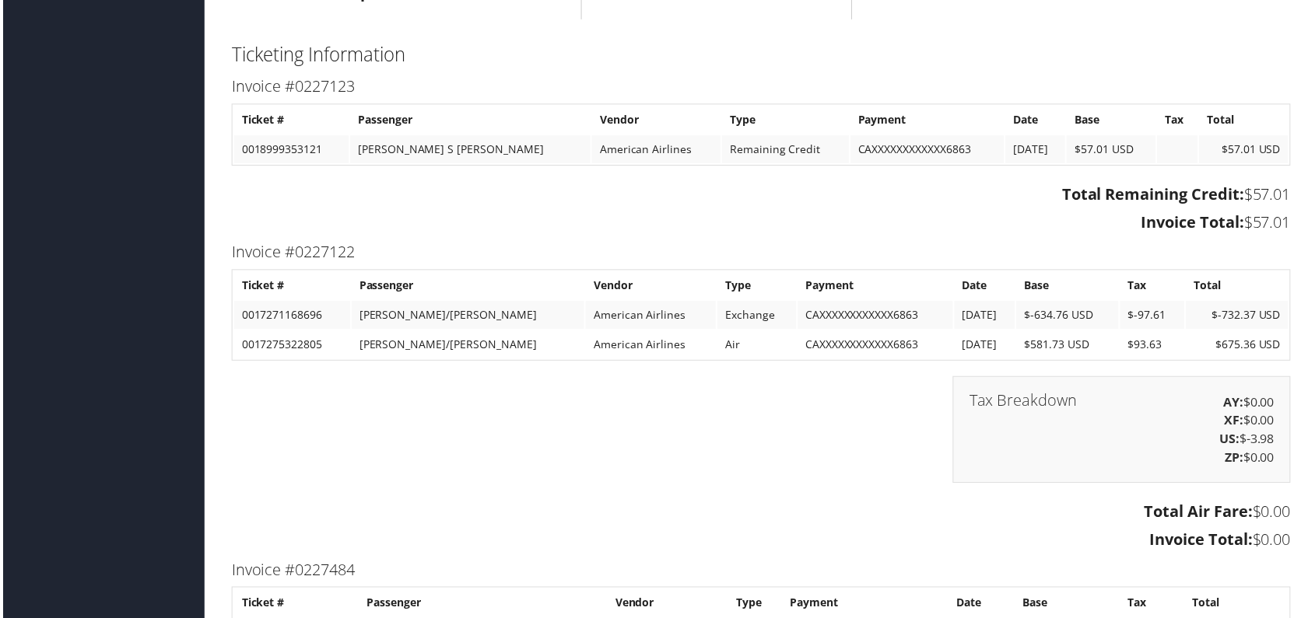
scroll to position [3015, 0]
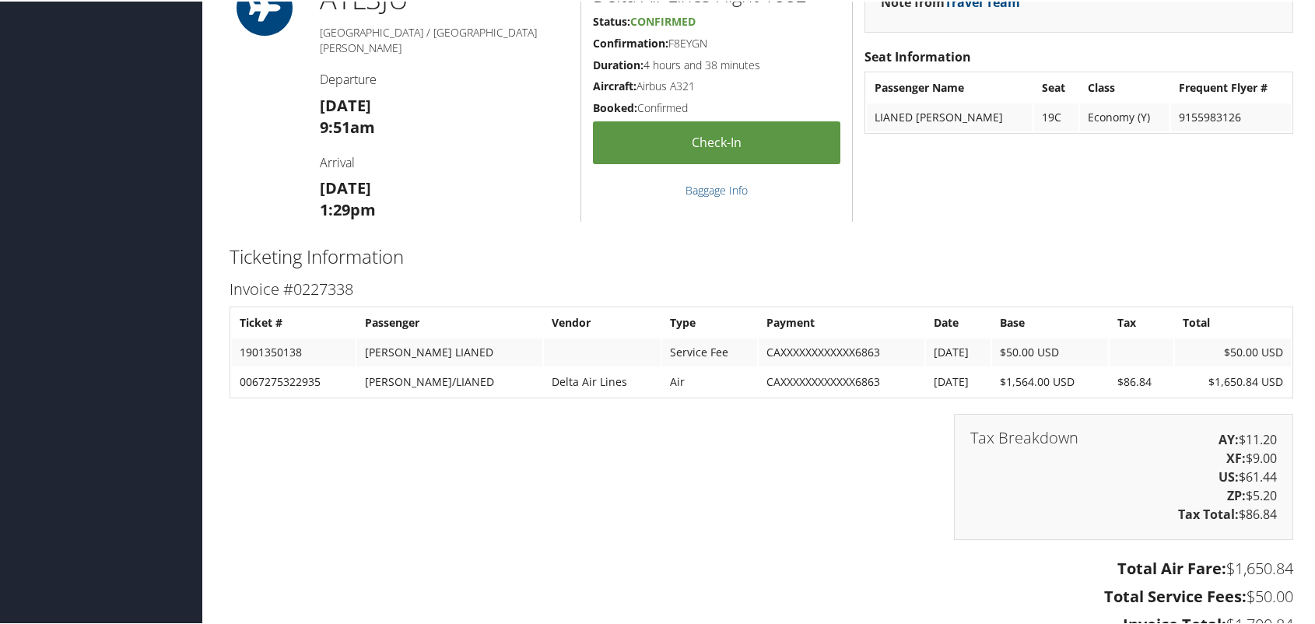
scroll to position [1919, 0]
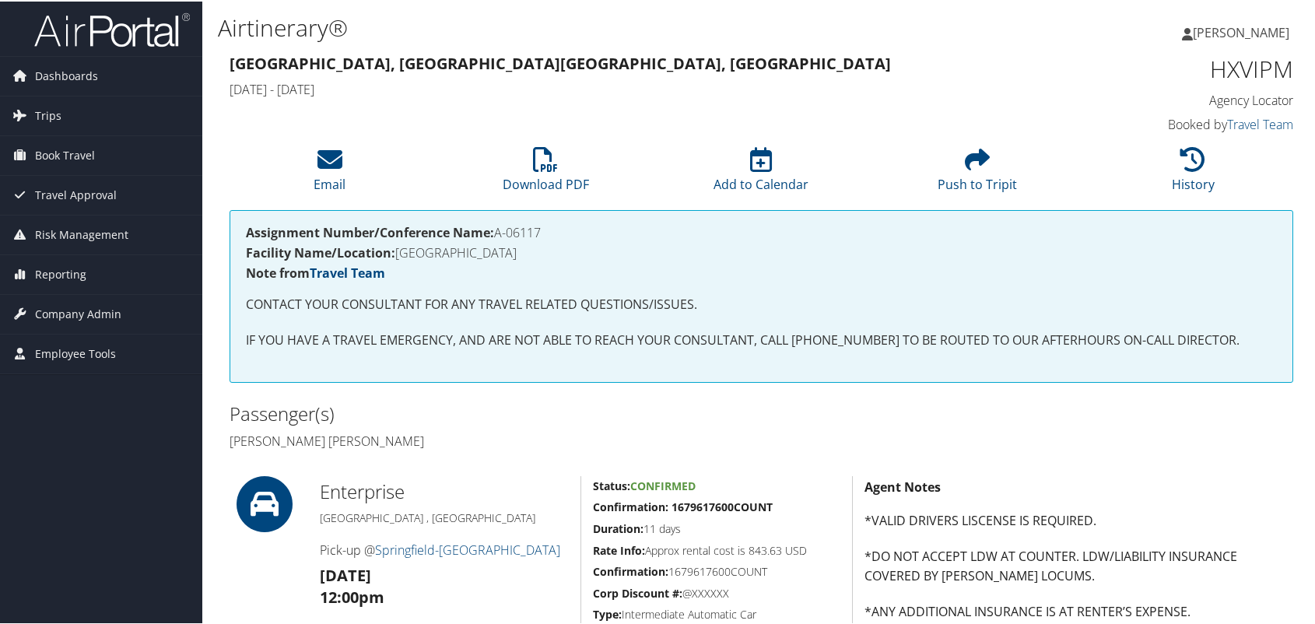
drag, startPoint x: 549, startPoint y: 229, endPoint x: 499, endPoint y: 228, distance: 49.8
click at [499, 228] on h4 "Assignment Number/Conference Name: A-06117" at bounding box center [761, 231] width 1031 height 12
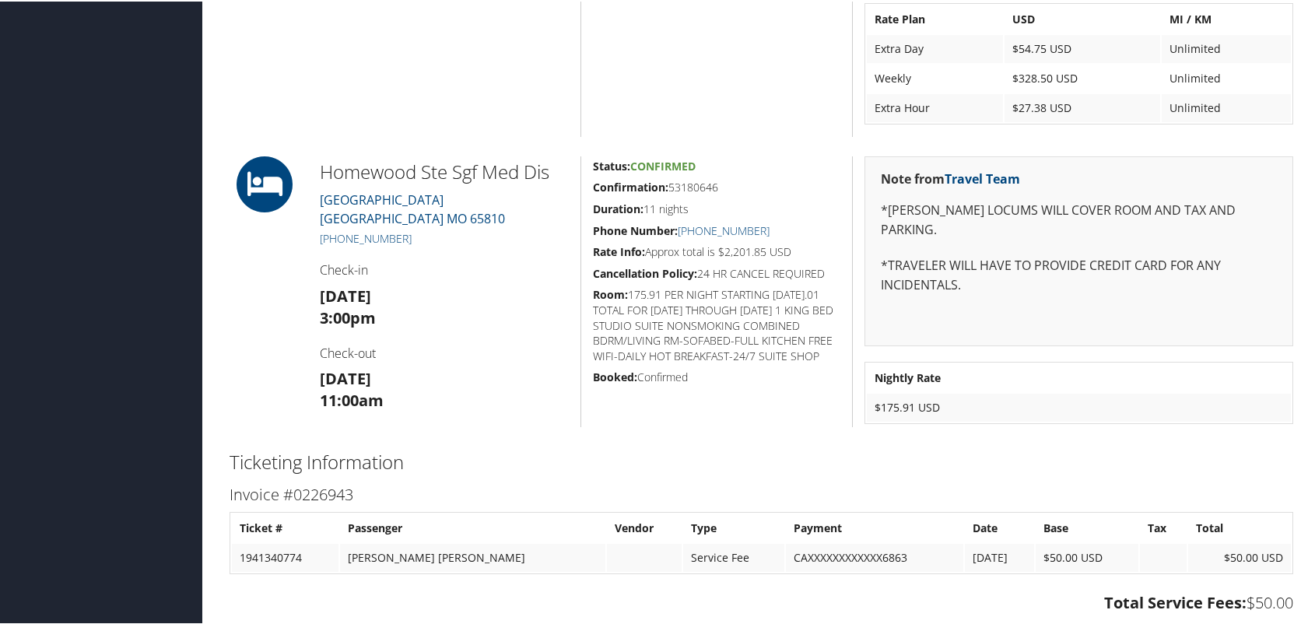
scroll to position [1054, 0]
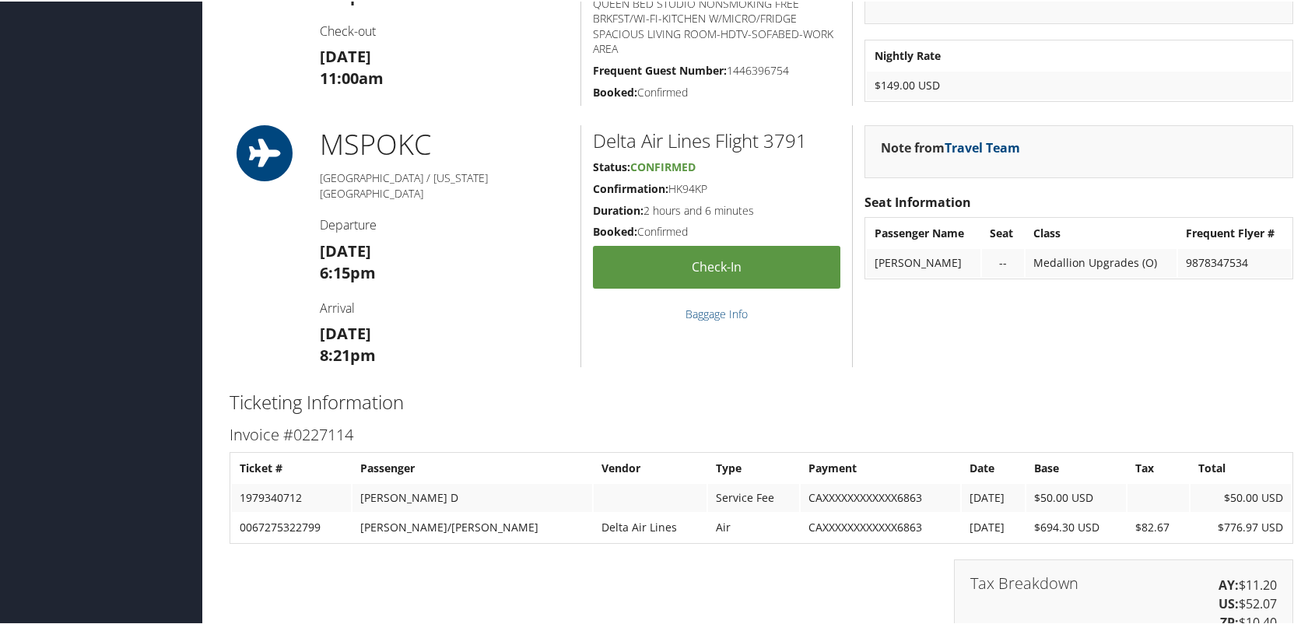
scroll to position [1814, 0]
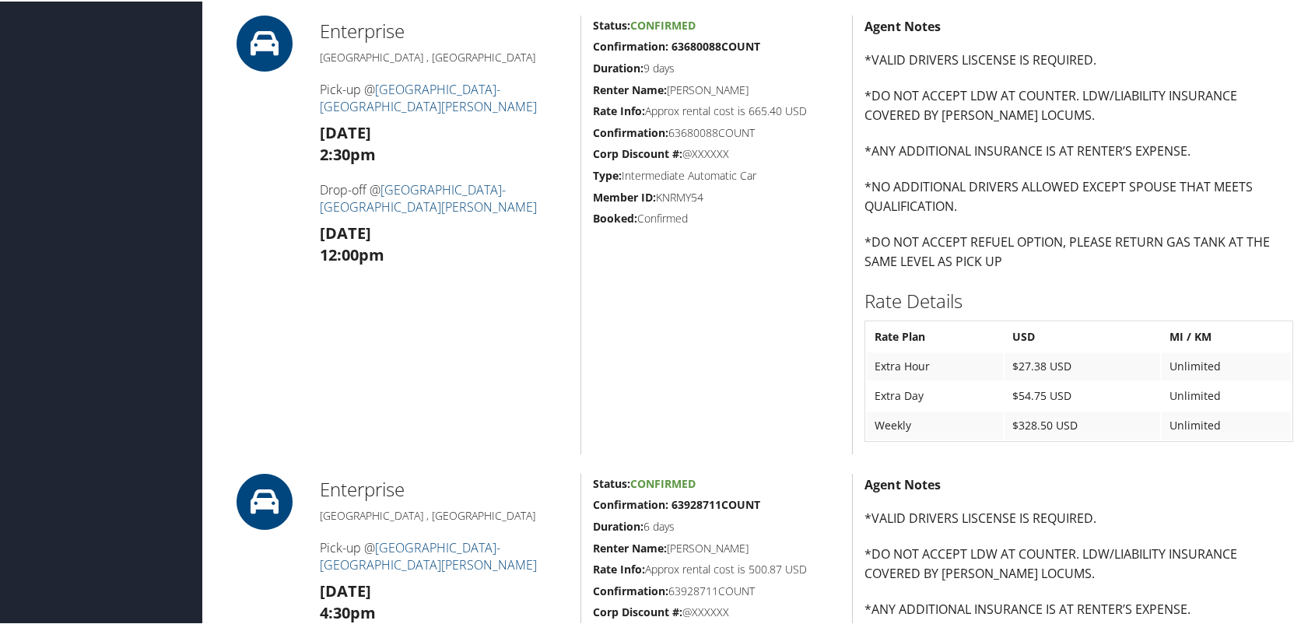
scroll to position [4189, 0]
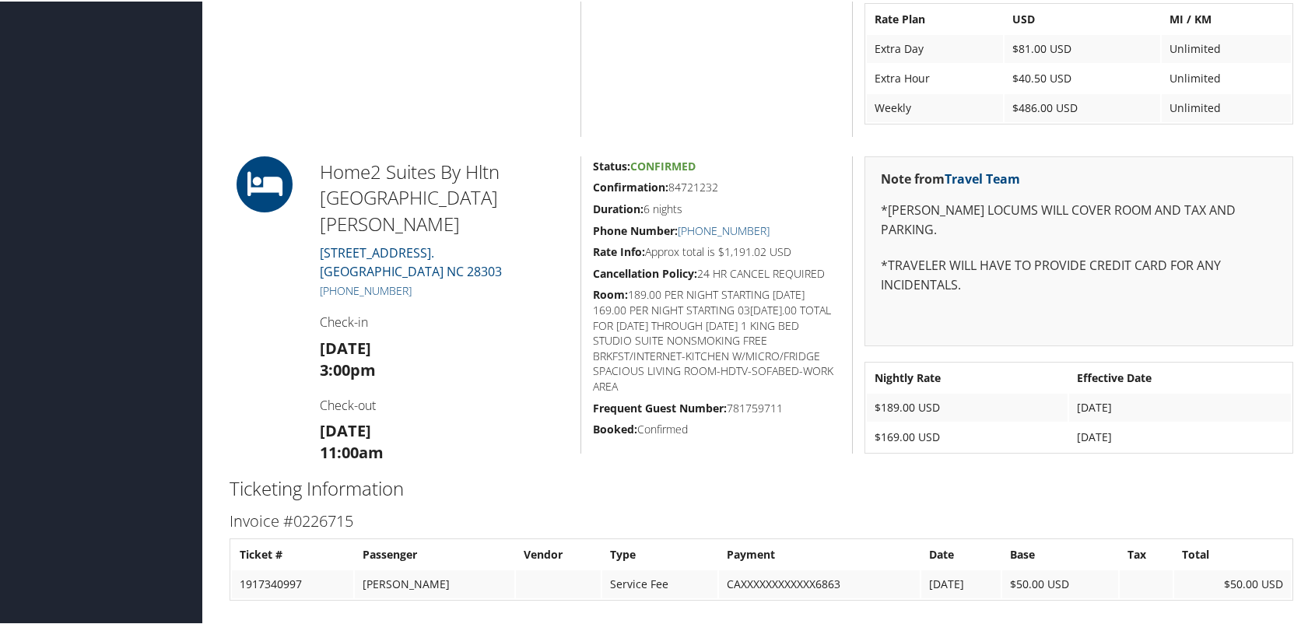
scroll to position [1080, 0]
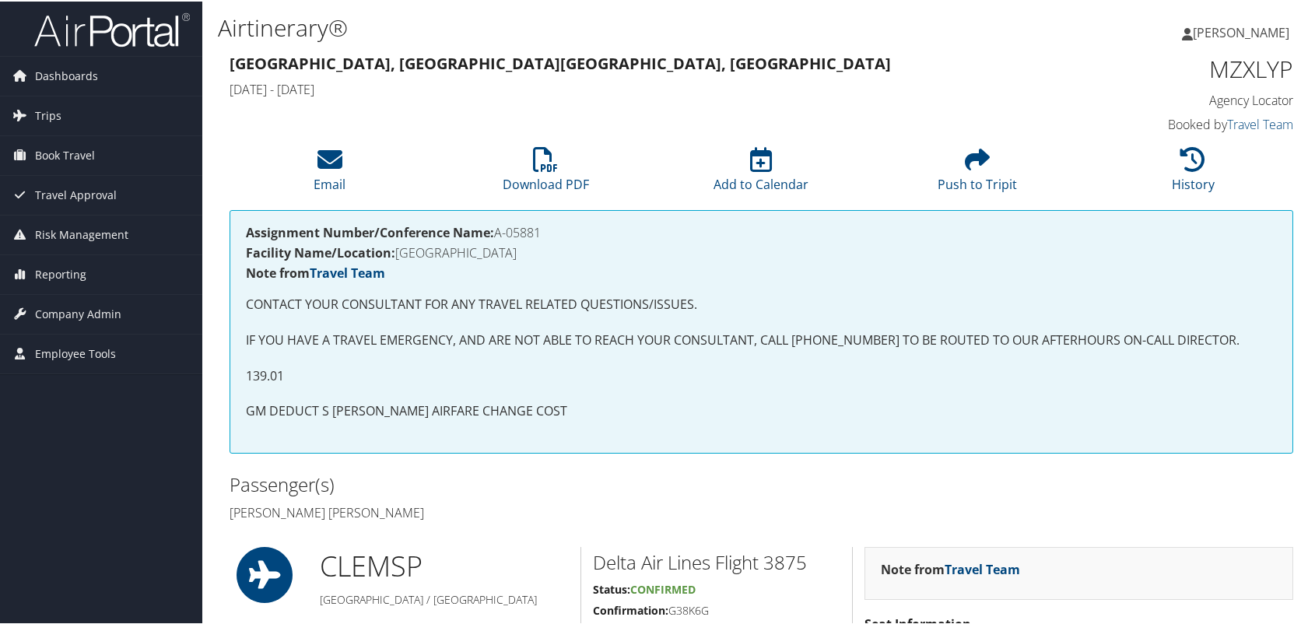
drag, startPoint x: 548, startPoint y: 235, endPoint x: 498, endPoint y: 232, distance: 50.7
click at [498, 232] on h4 "Assignment Number/Conference Name: A-05881" at bounding box center [761, 231] width 1031 height 12
copy h4 "A-05881"
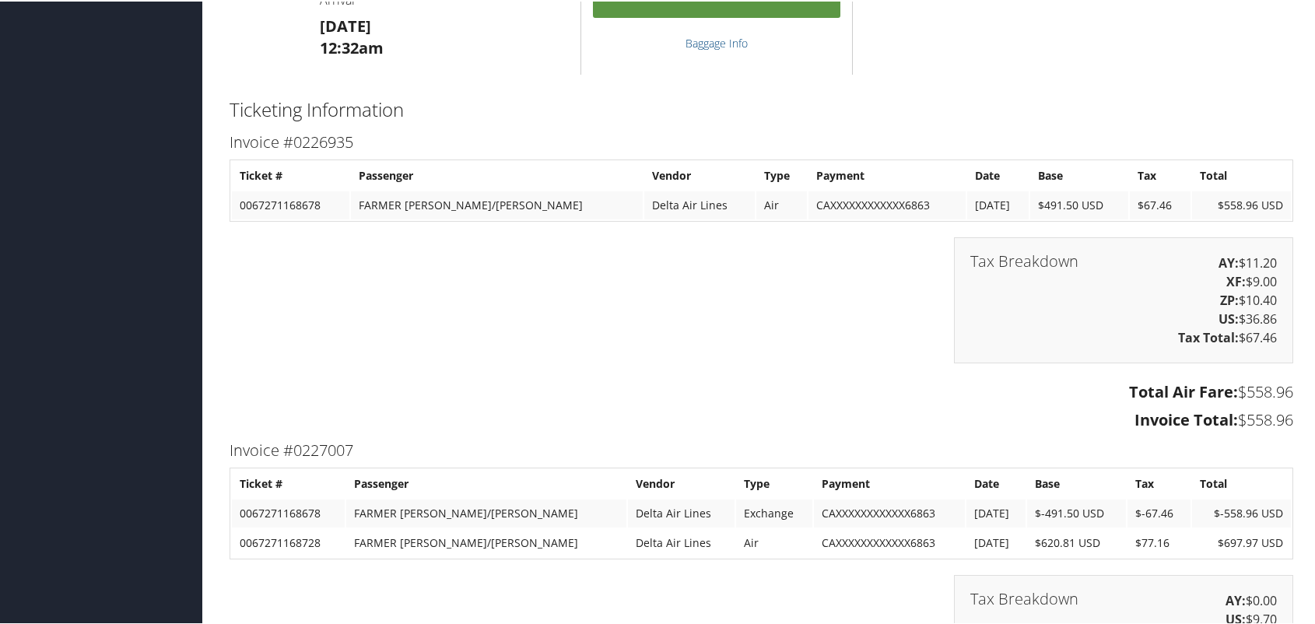
scroll to position [2139, 0]
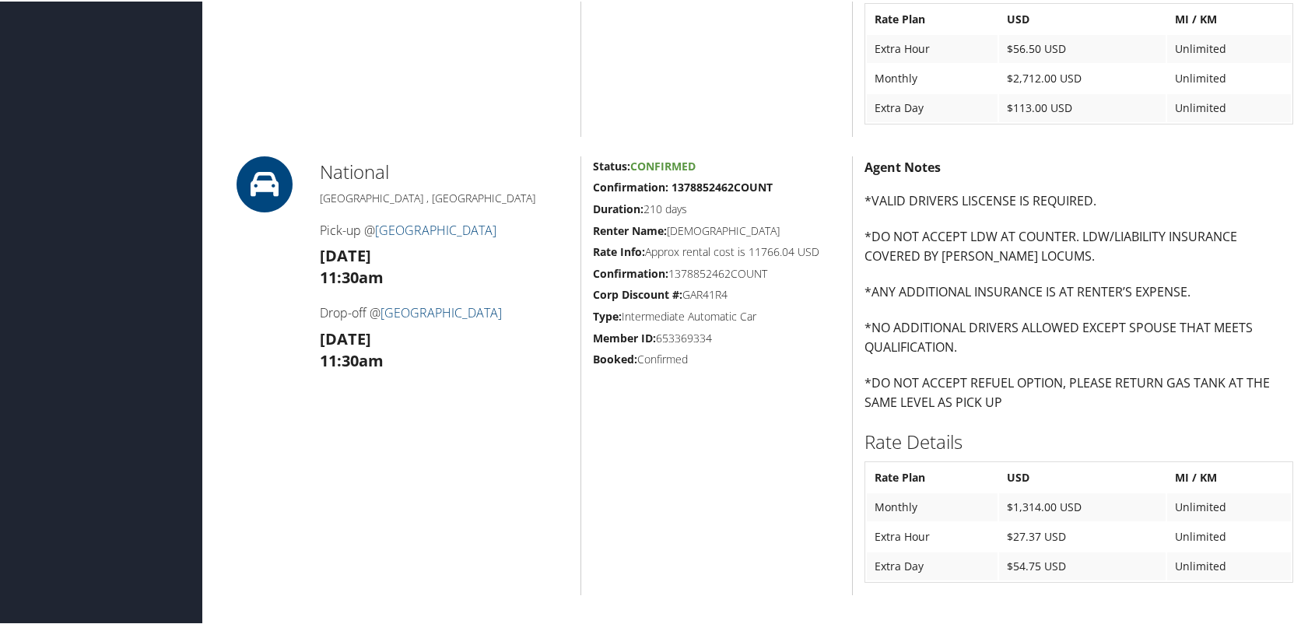
scroll to position [1222, 0]
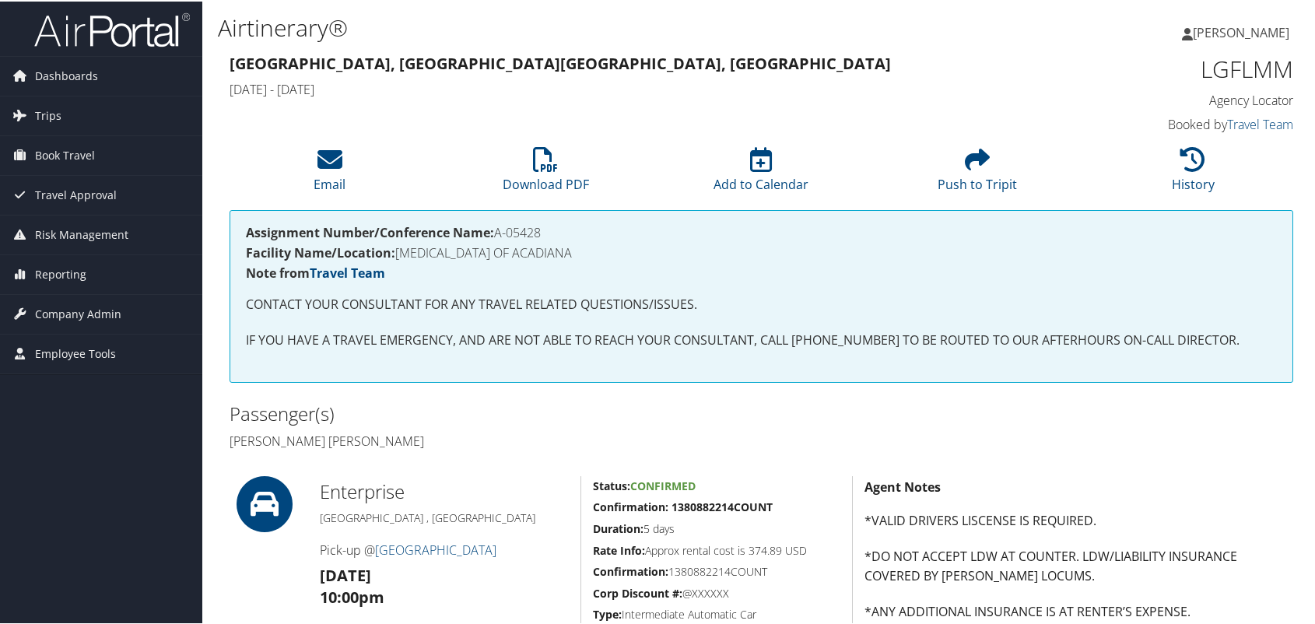
drag, startPoint x: 513, startPoint y: 234, endPoint x: 496, endPoint y: 234, distance: 17.1
click at [496, 234] on h4 "Assignment Number/Conference Name: A-05428" at bounding box center [761, 231] width 1031 height 12
copy h4 "A-05428"
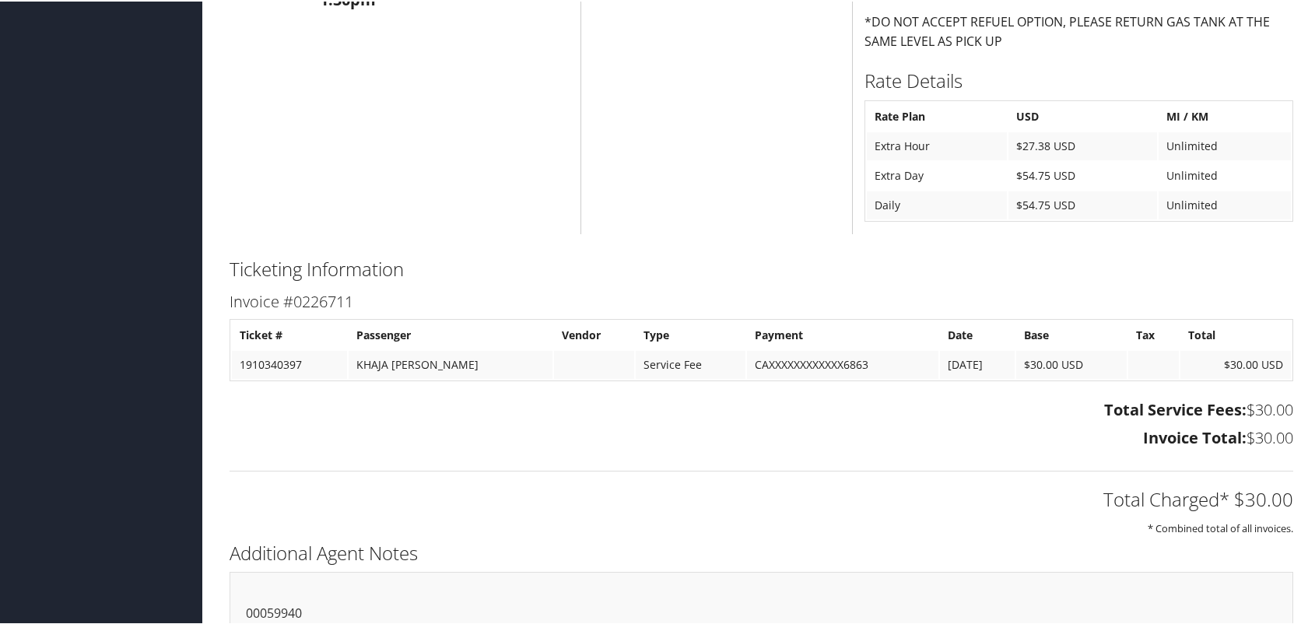
scroll to position [764, 0]
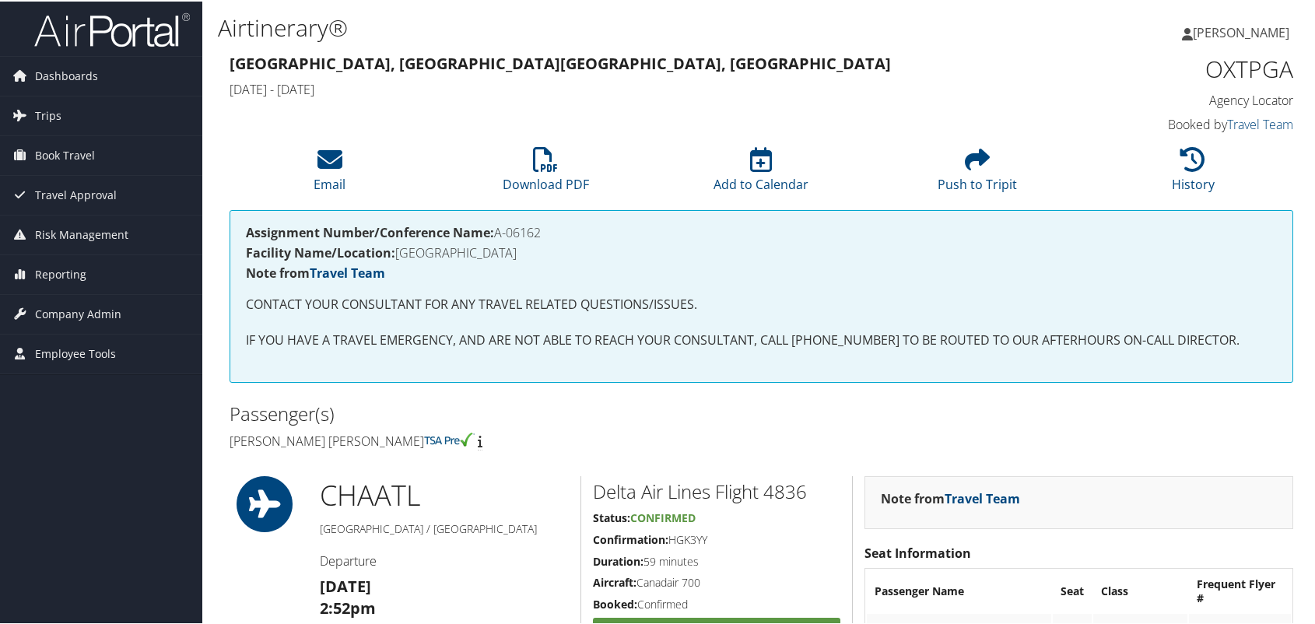
drag, startPoint x: 550, startPoint y: 227, endPoint x: 499, endPoint y: 231, distance: 50.7
click at [499, 232] on h4 "Assignment Number/Conference Name: A-06162" at bounding box center [761, 231] width 1031 height 12
copy h4 "A-06162"
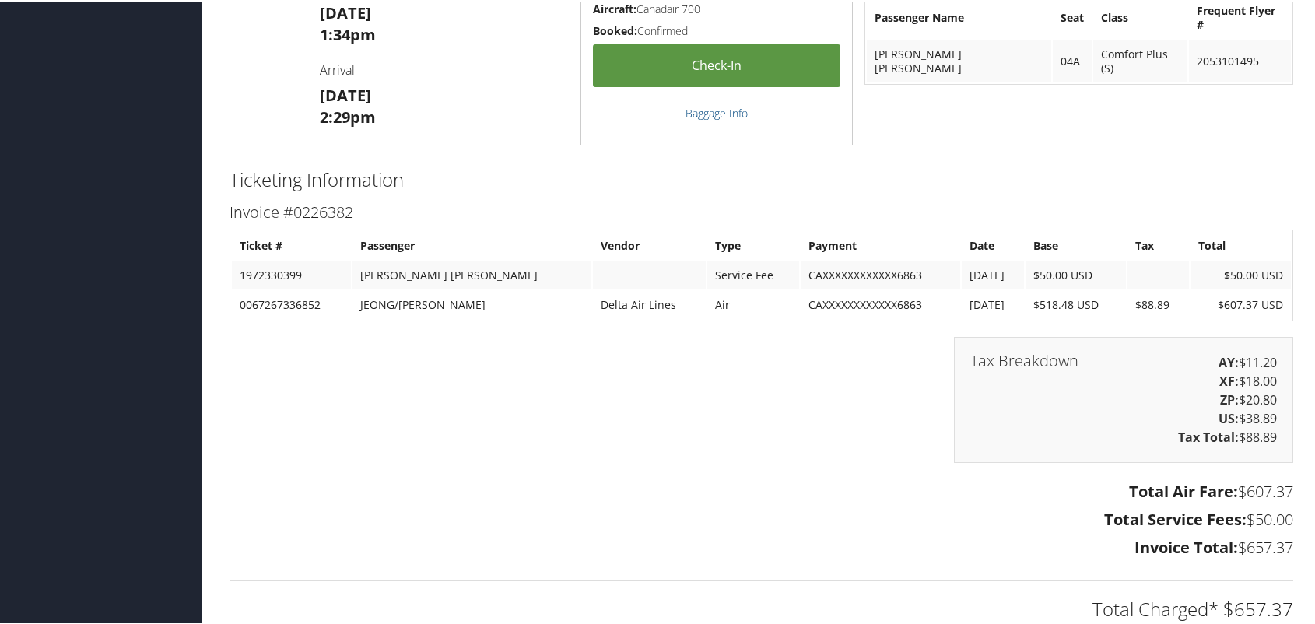
scroll to position [2467, 0]
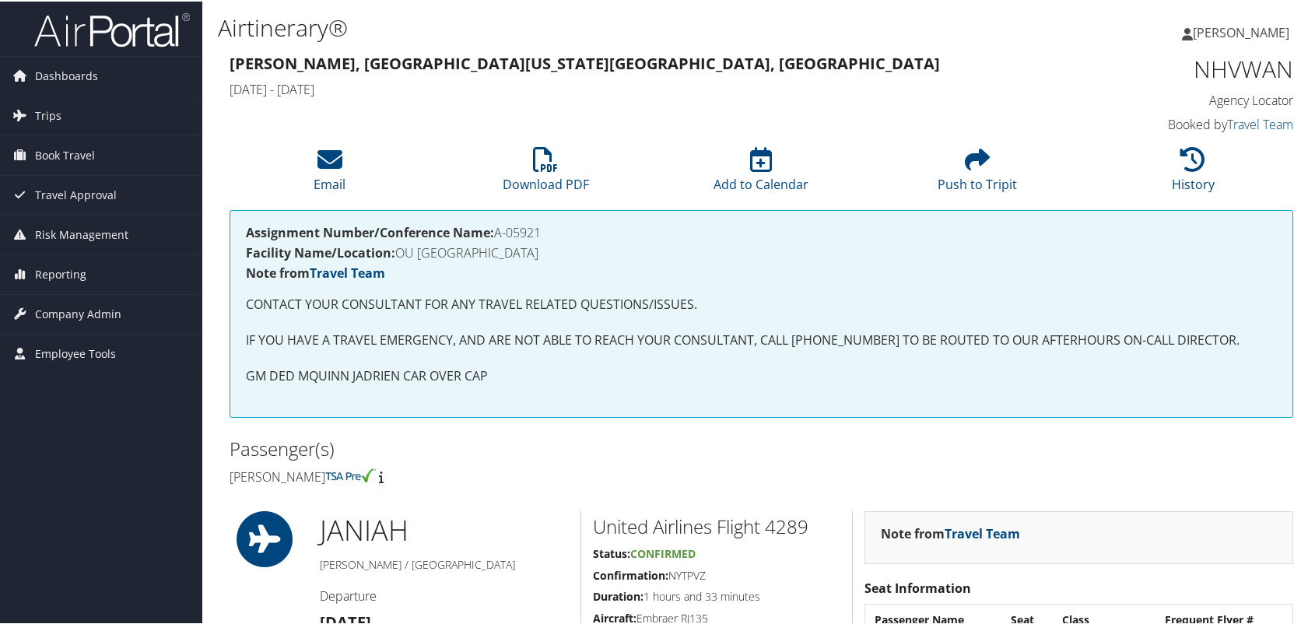
drag, startPoint x: 548, startPoint y: 234, endPoint x: 499, endPoint y: 232, distance: 49.1
click at [499, 232] on h4 "Assignment Number/Conference Name: A-05921" at bounding box center [761, 231] width 1031 height 12
copy h4 "A-05921"
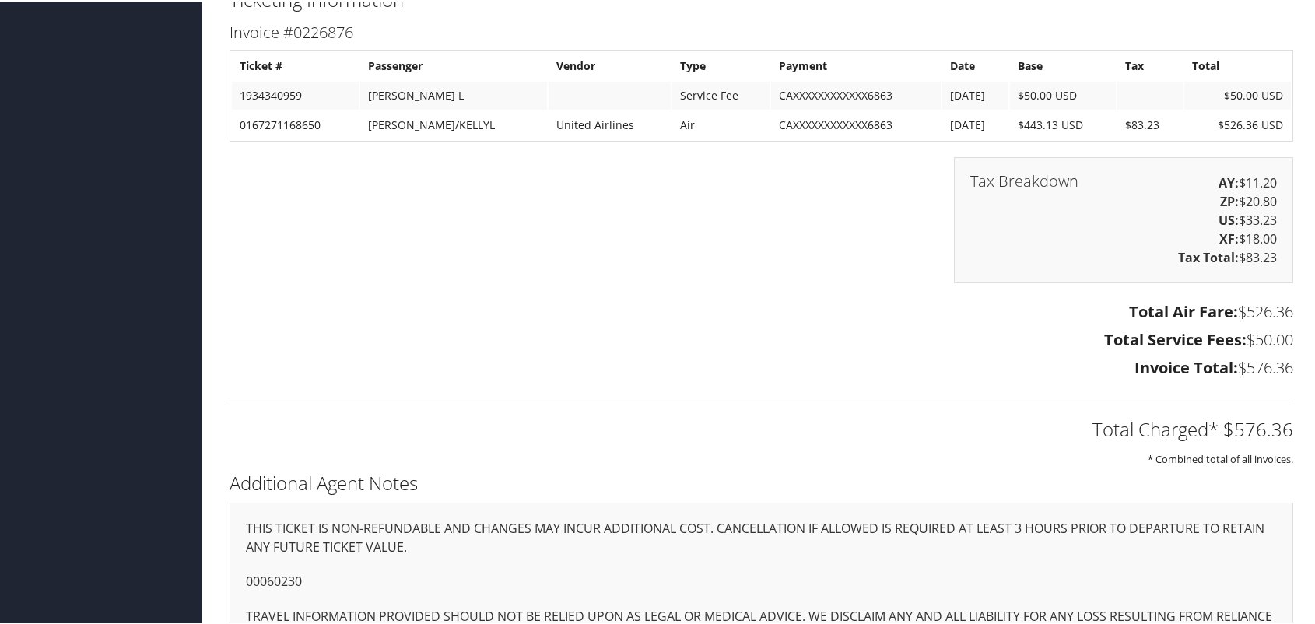
scroll to position [2482, 0]
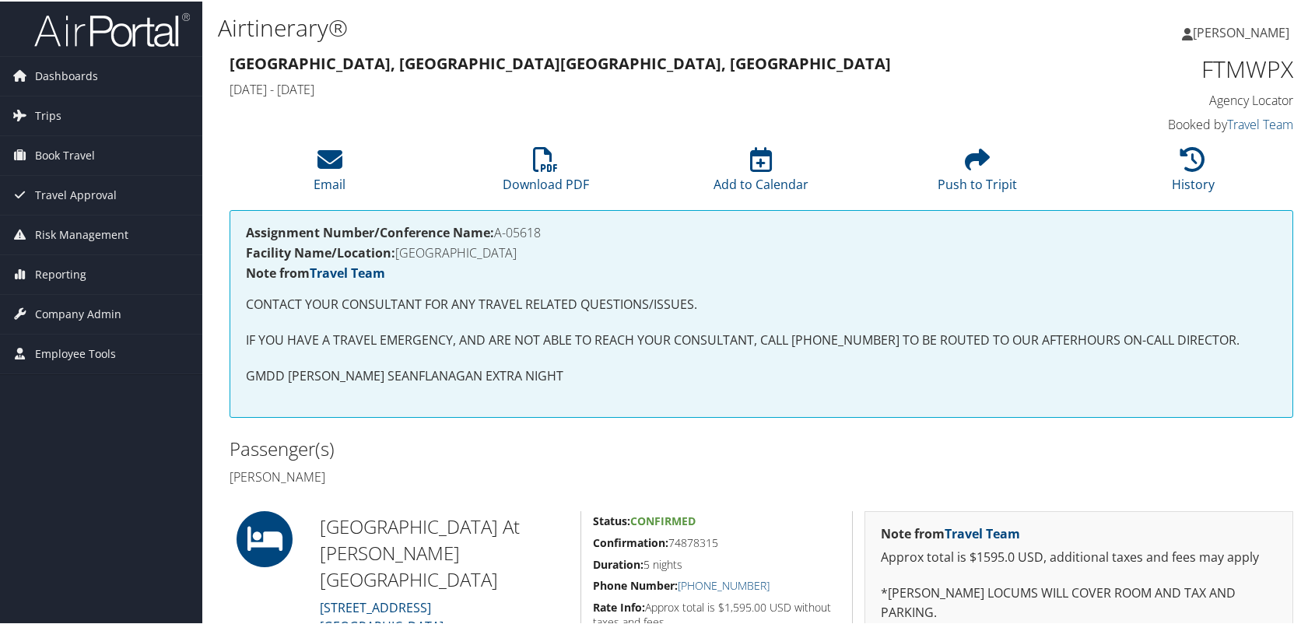
drag, startPoint x: 541, startPoint y: 234, endPoint x: 498, endPoint y: 236, distance: 43.6
click at [498, 236] on h4 "Assignment Number/Conference Name: A-05618" at bounding box center [761, 231] width 1031 height 12
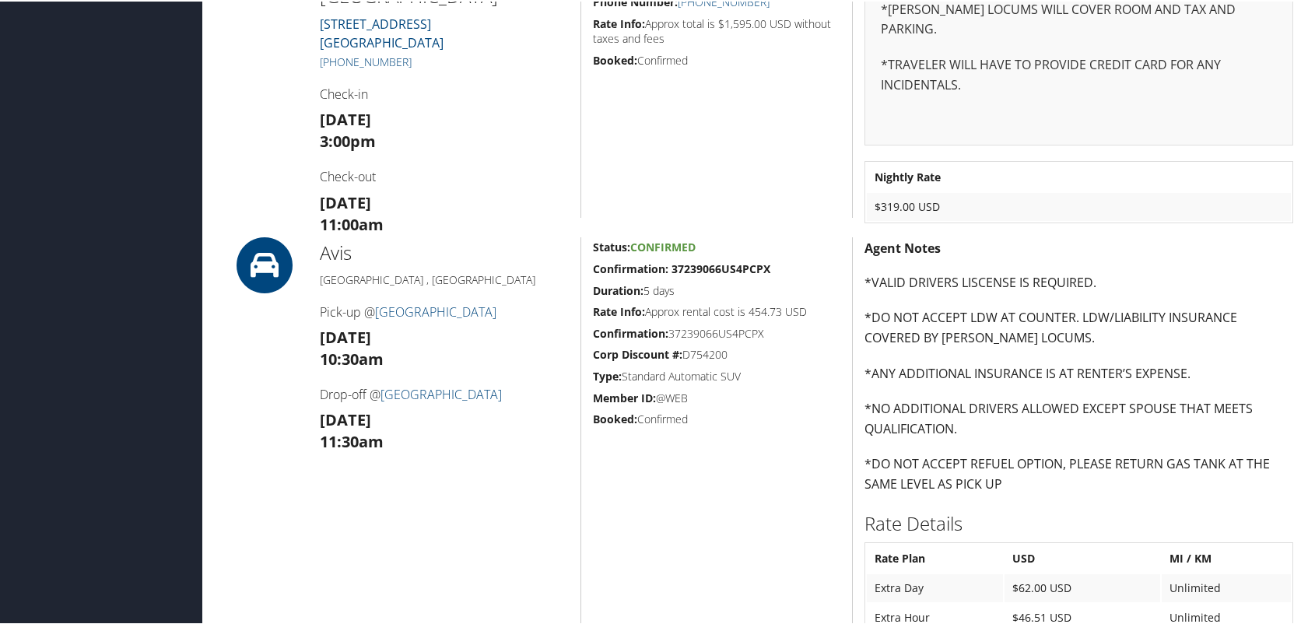
scroll to position [1144, 0]
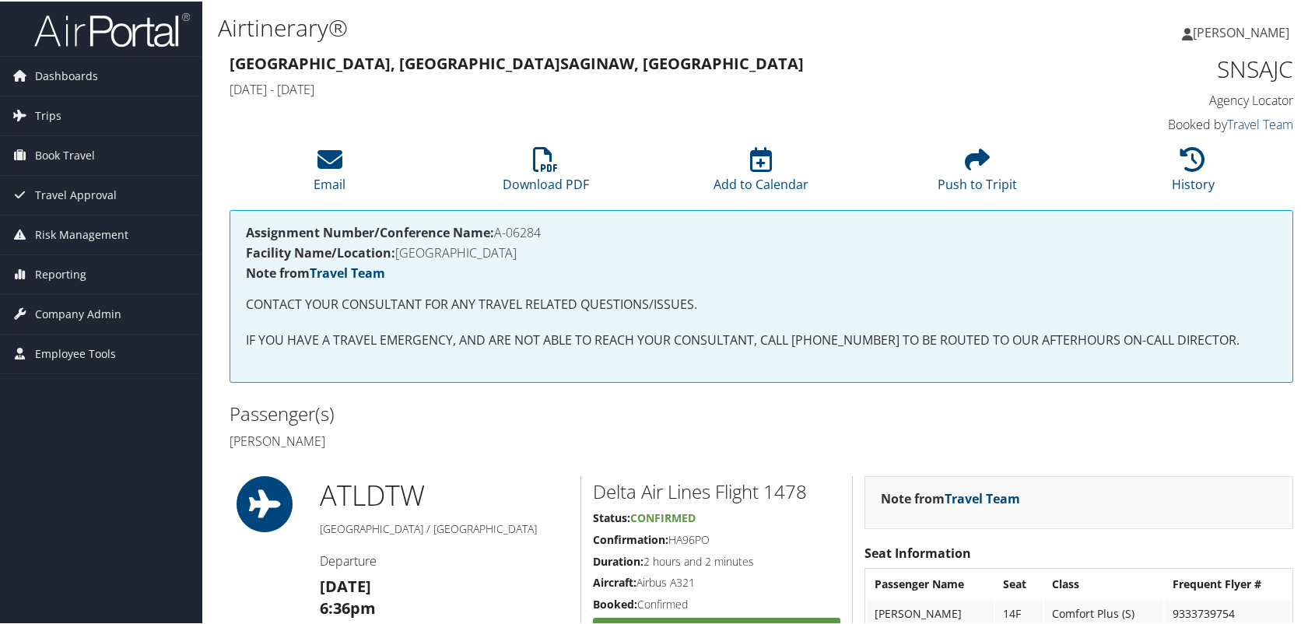
drag, startPoint x: 514, startPoint y: 230, endPoint x: 499, endPoint y: 234, distance: 16.0
click at [499, 234] on h4 "Assignment Number/Conference Name: A-06284" at bounding box center [761, 231] width 1031 height 12
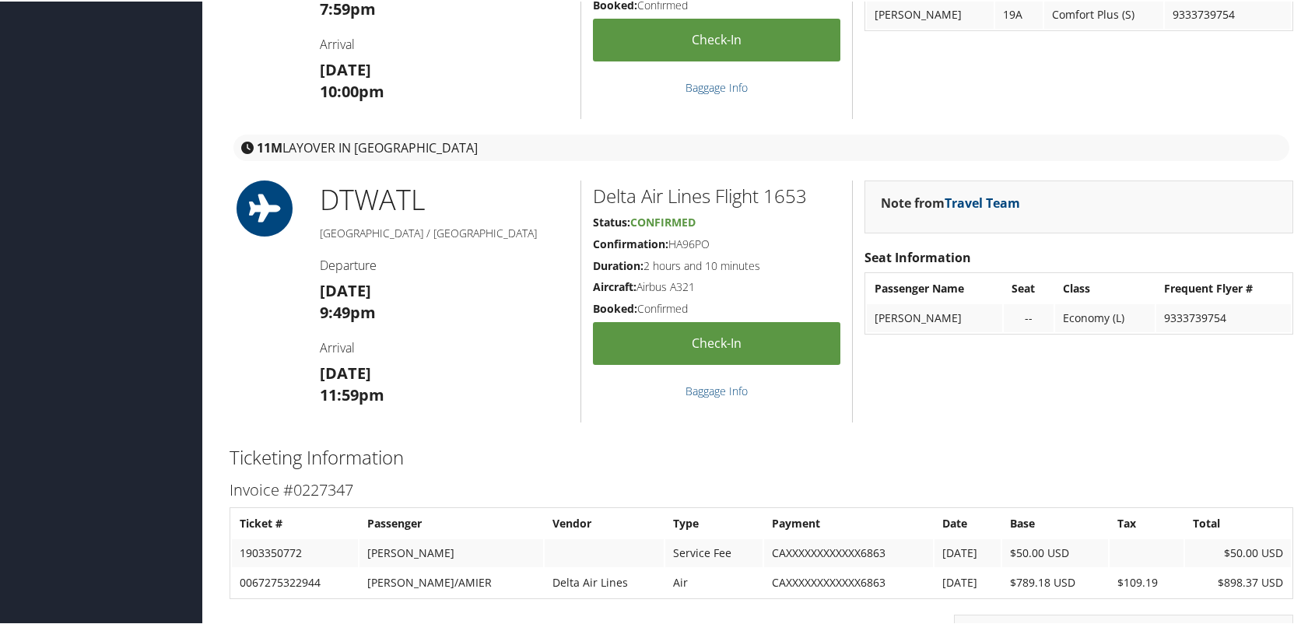
scroll to position [2744, 0]
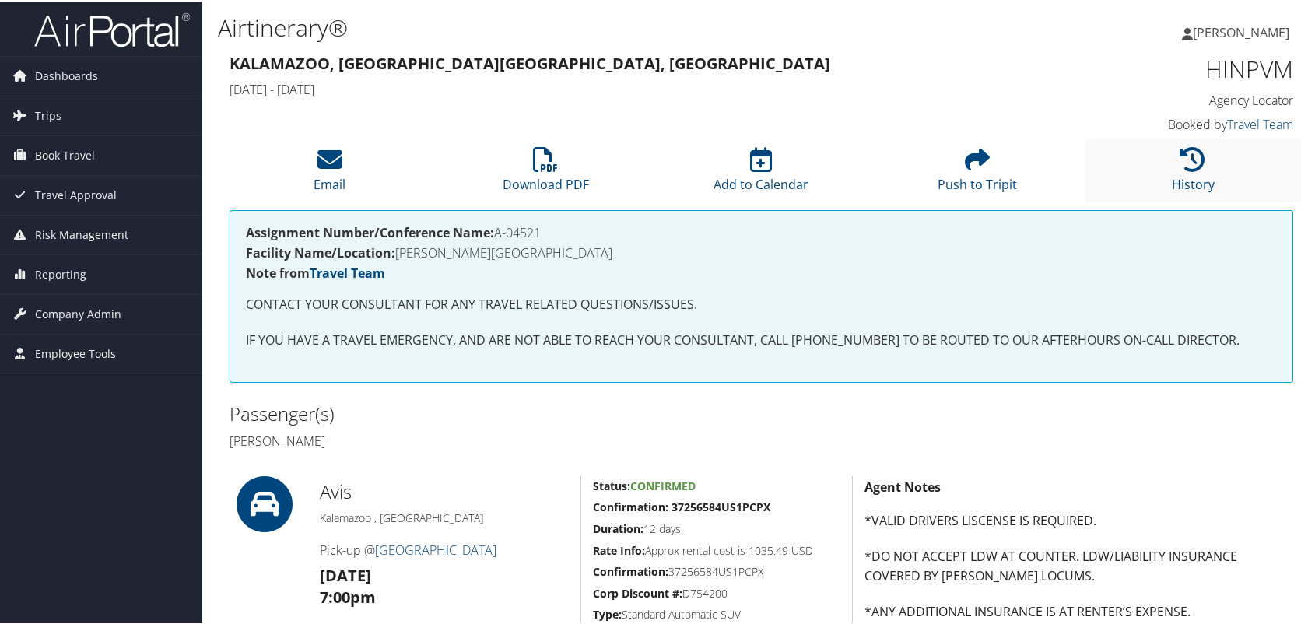
click at [1221, 160] on li "History" at bounding box center [1192, 169] width 215 height 63
drag, startPoint x: 549, startPoint y: 238, endPoint x: 504, endPoint y: 227, distance: 46.4
click at [504, 227] on div "Assignment Number/Conference Name: A-04521 Facility Name/Location: BRONSON METH…" at bounding box center [760, 294] width 1063 height 172
drag, startPoint x: 504, startPoint y: 227, endPoint x: 608, endPoint y: 63, distance: 194.0
click at [605, 58] on h3 "Kalamazoo, MI Grand Rapids, MI" at bounding box center [625, 62] width 792 height 22
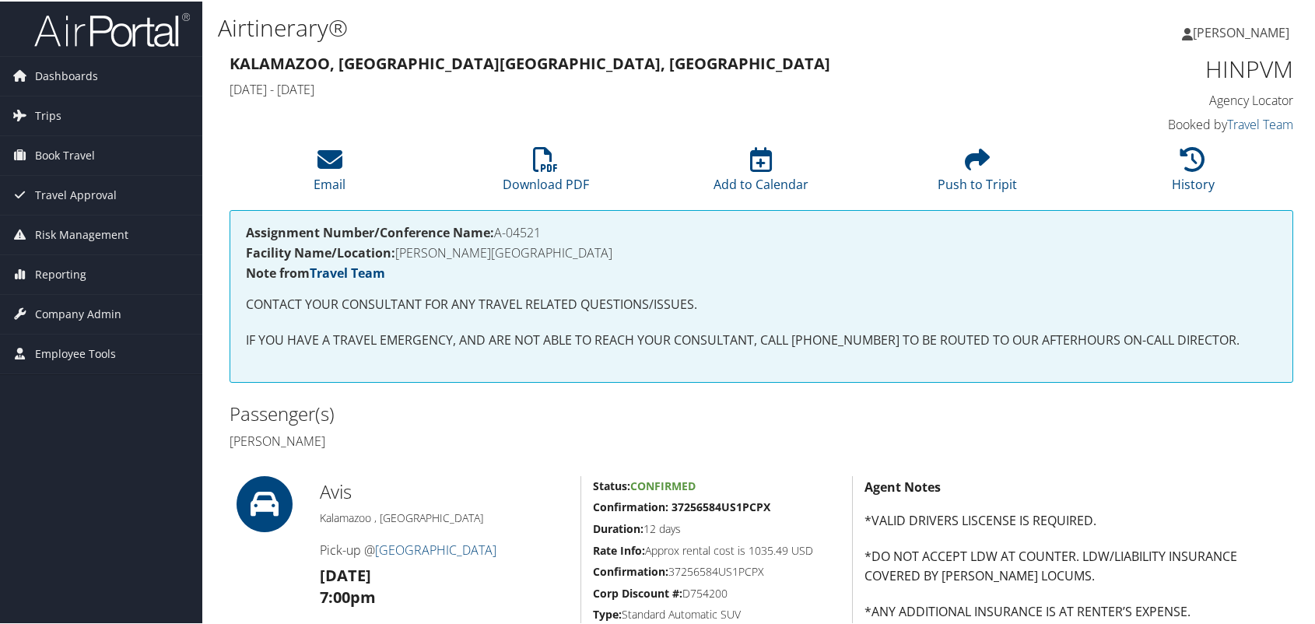
drag, startPoint x: 547, startPoint y: 233, endPoint x: 496, endPoint y: 231, distance: 51.4
click at [496, 231] on h4 "Assignment Number/Conference Name: A-04521" at bounding box center [761, 231] width 1031 height 12
copy h4 "A-04521"
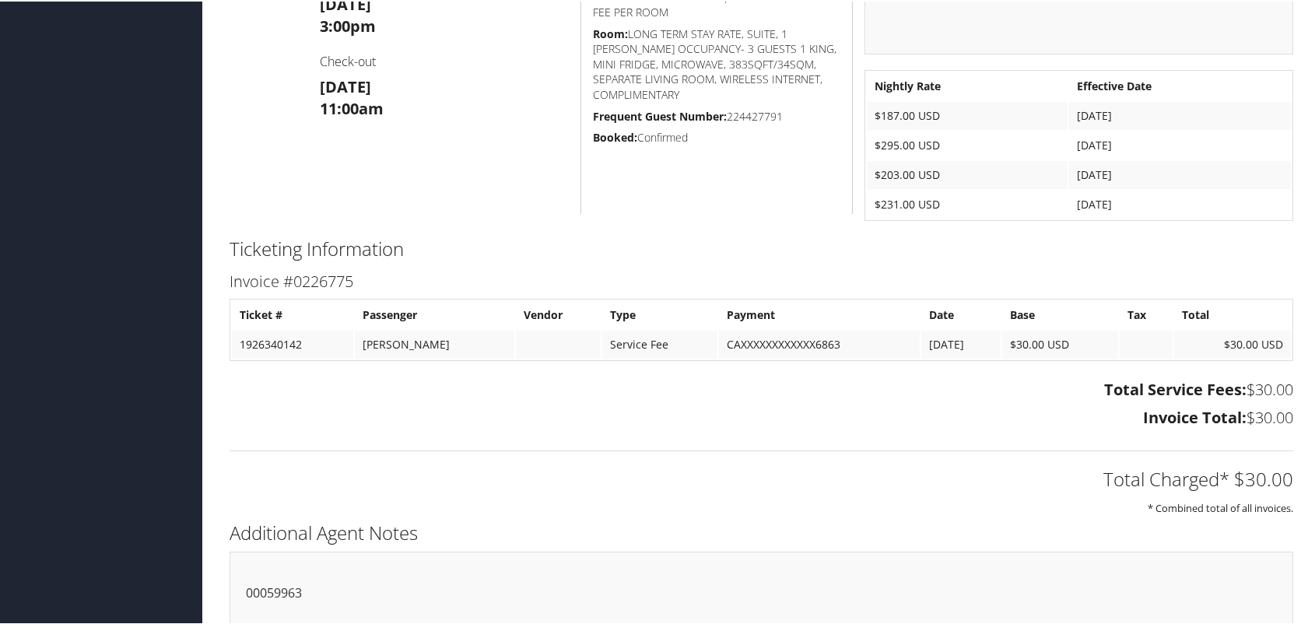
scroll to position [1133, 0]
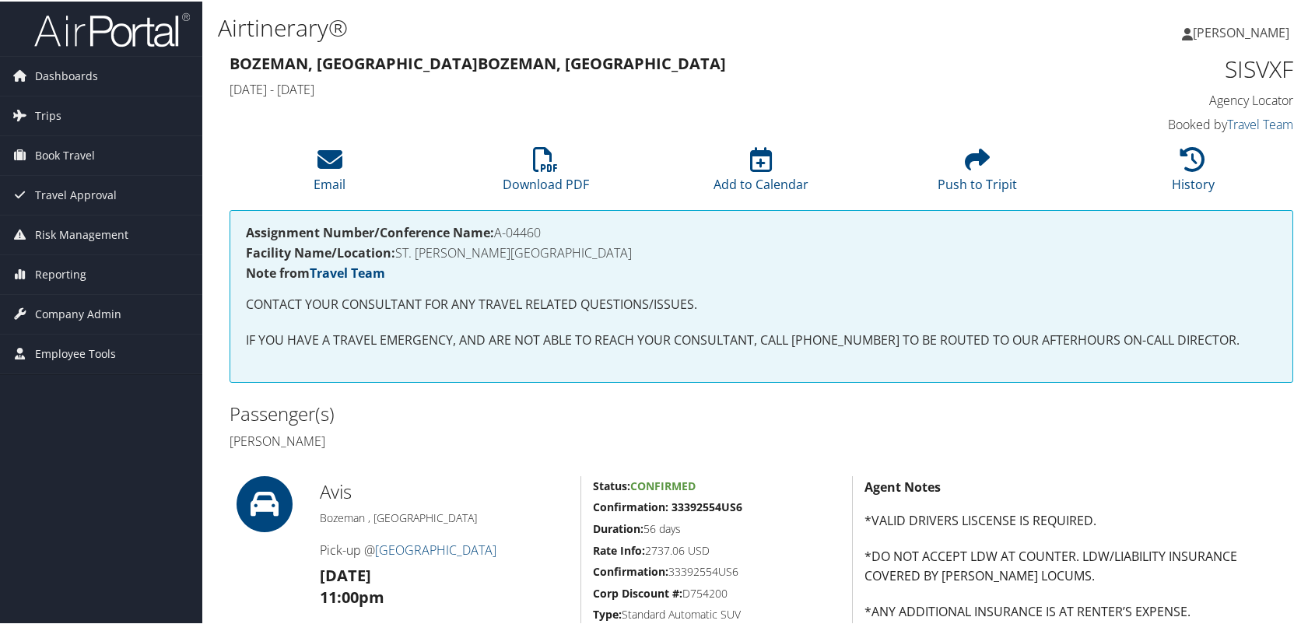
drag, startPoint x: 549, startPoint y: 229, endPoint x: 852, endPoint y: 364, distance: 331.2
click at [498, 229] on h4 "Assignment Number/Conference Name: A-04460" at bounding box center [761, 231] width 1031 height 12
copy h4 "A-04460"
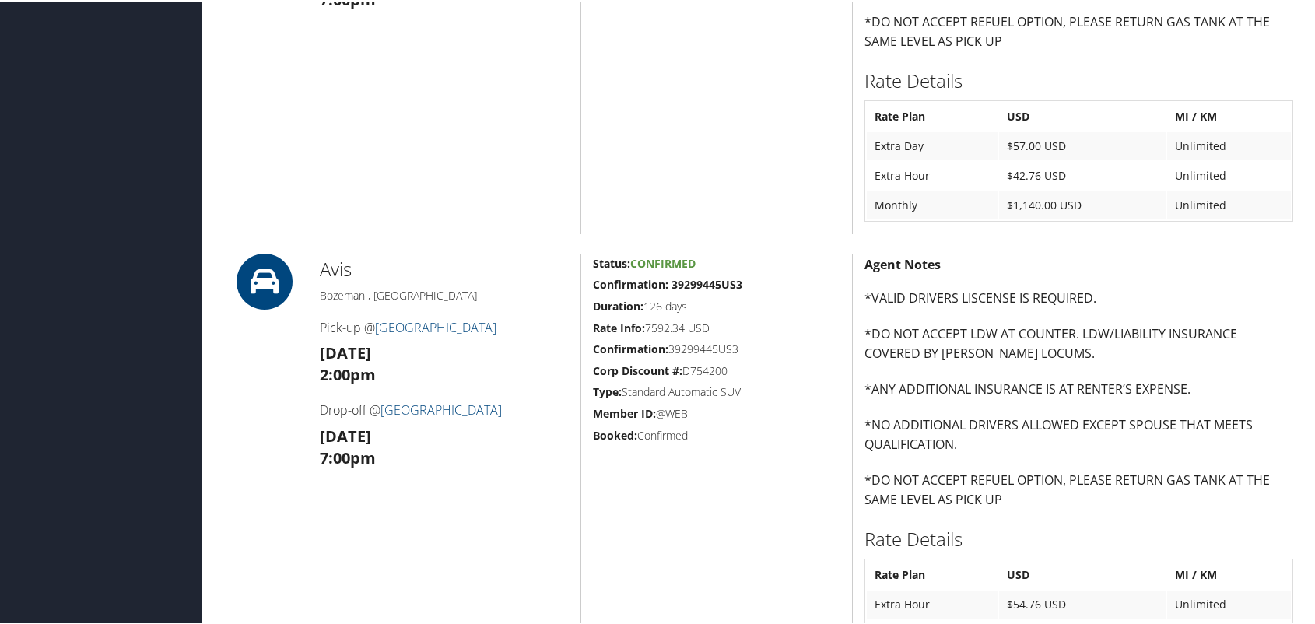
scroll to position [1222, 0]
